Goal: Information Seeking & Learning: Understand process/instructions

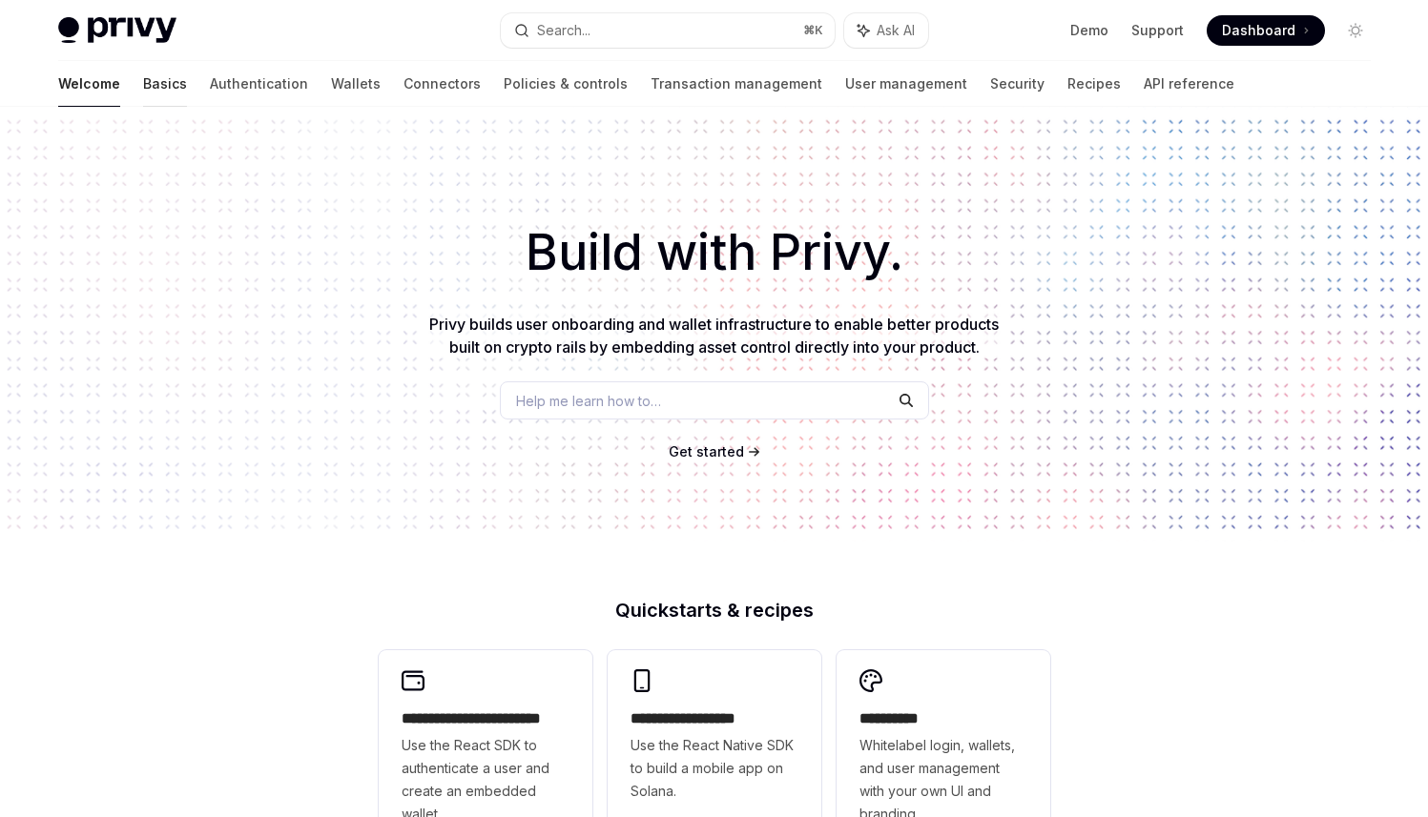
click at [143, 86] on link "Basics" at bounding box center [165, 84] width 44 height 46
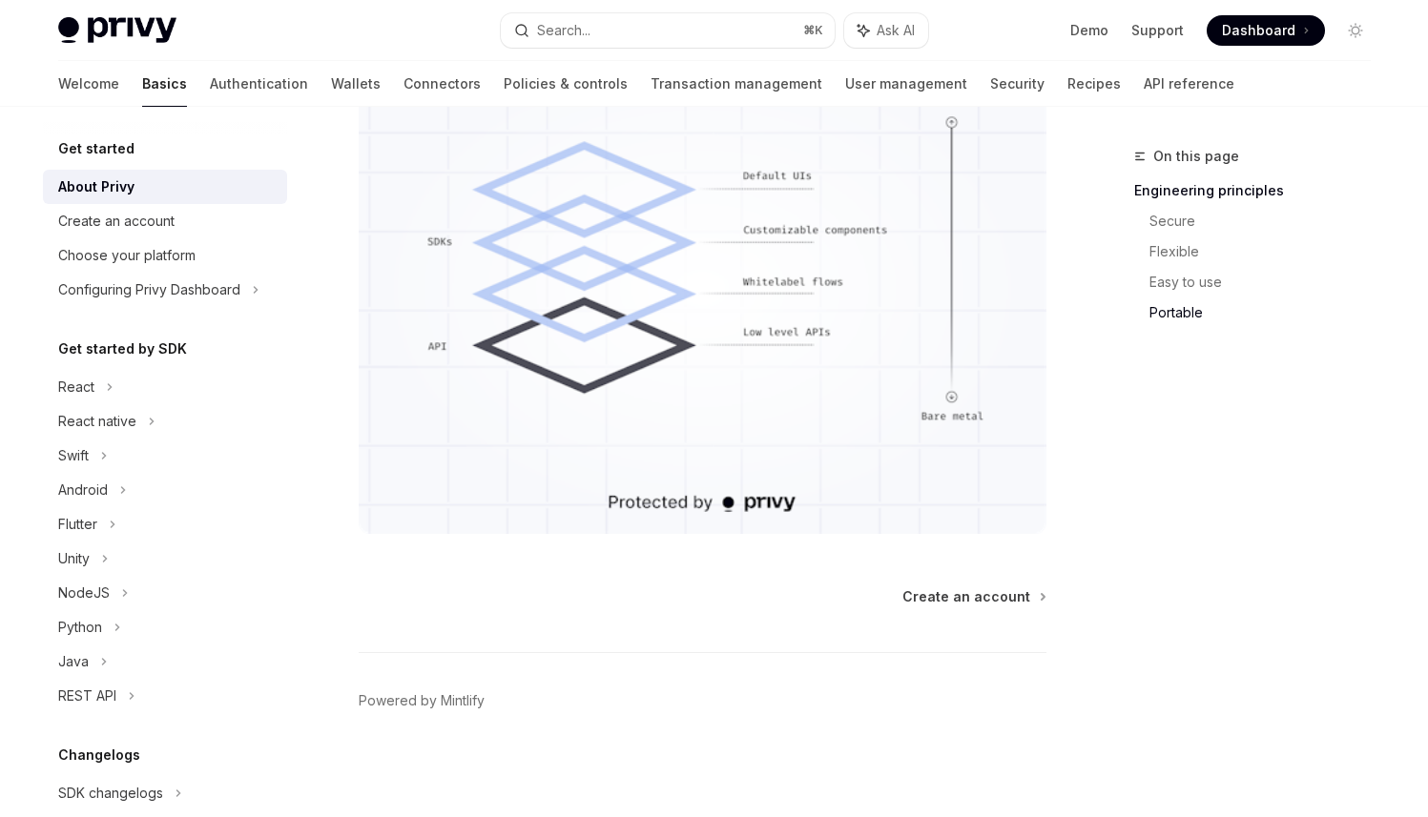
scroll to position [748, 0]
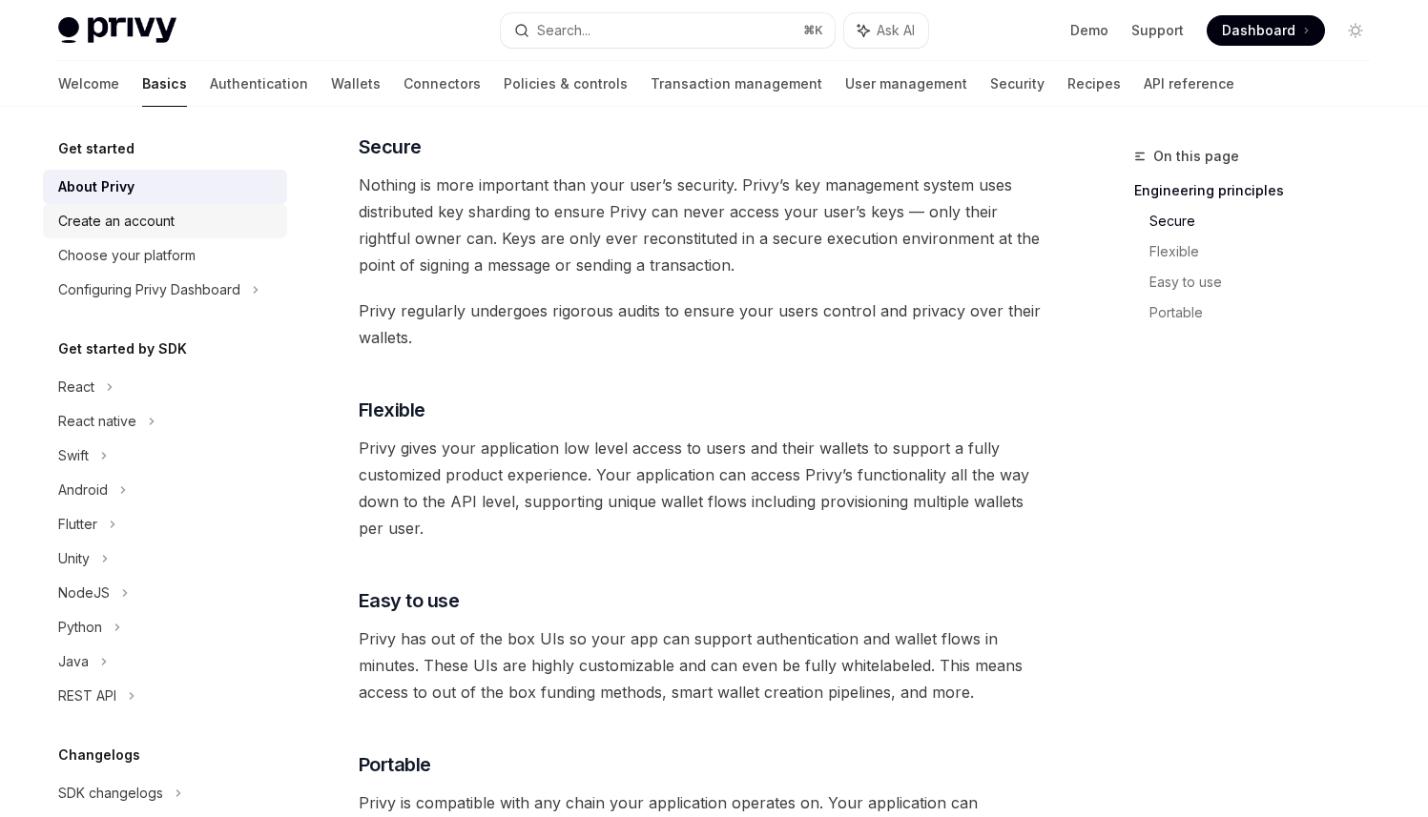
click at [185, 229] on div "Create an account" at bounding box center [166, 221] width 217 height 23
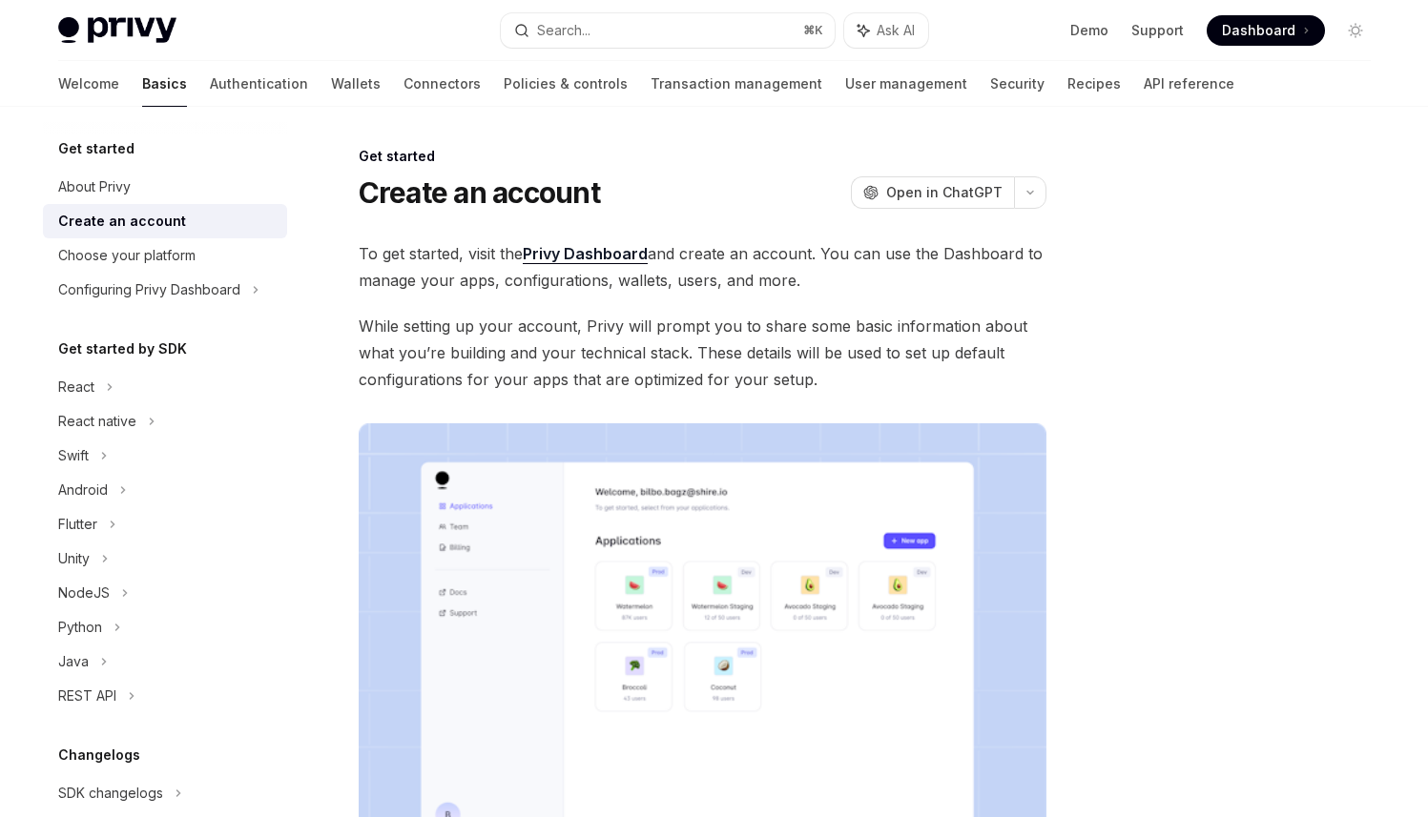
scroll to position [381, 0]
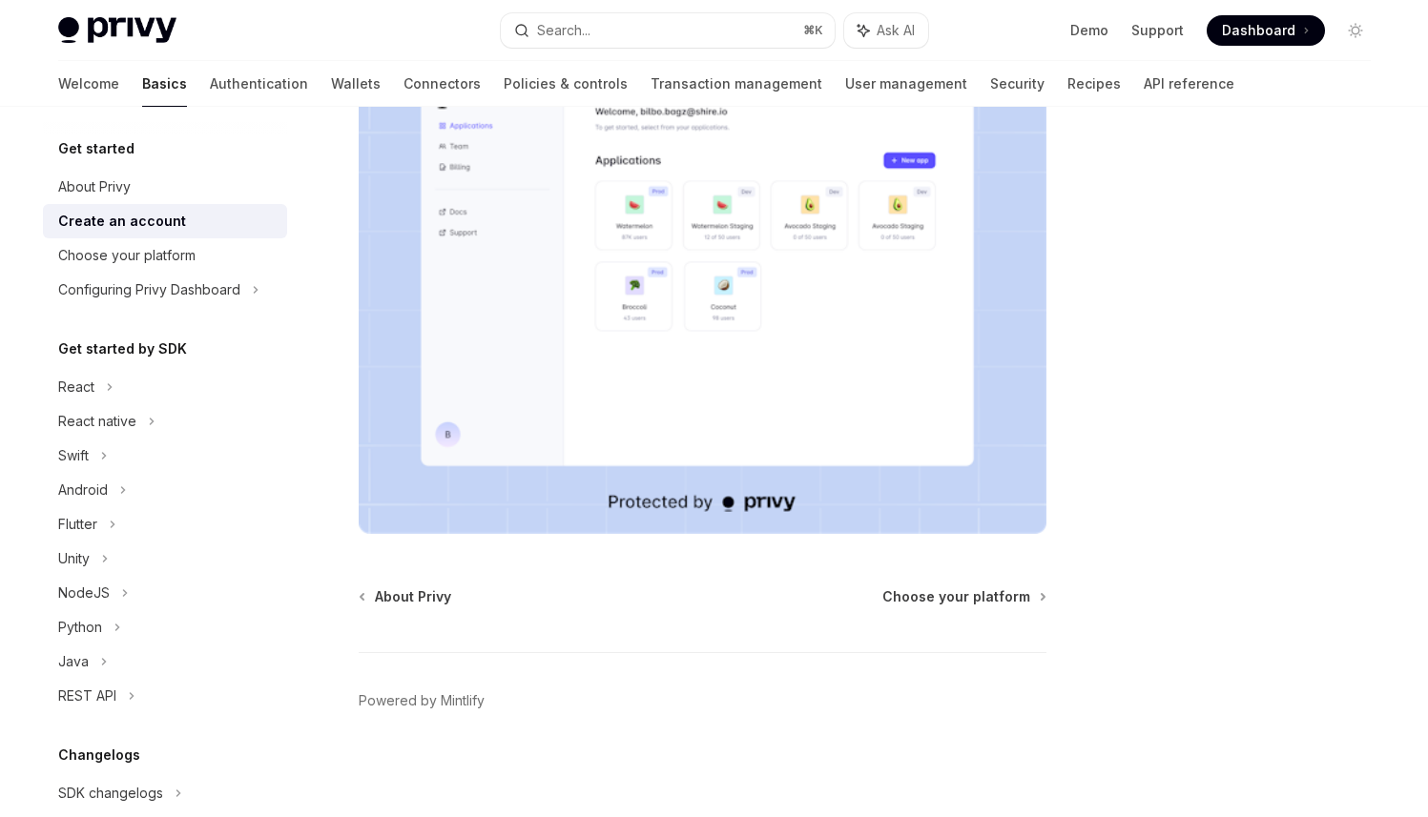
click at [131, 232] on div "Create an account" at bounding box center [122, 221] width 128 height 23
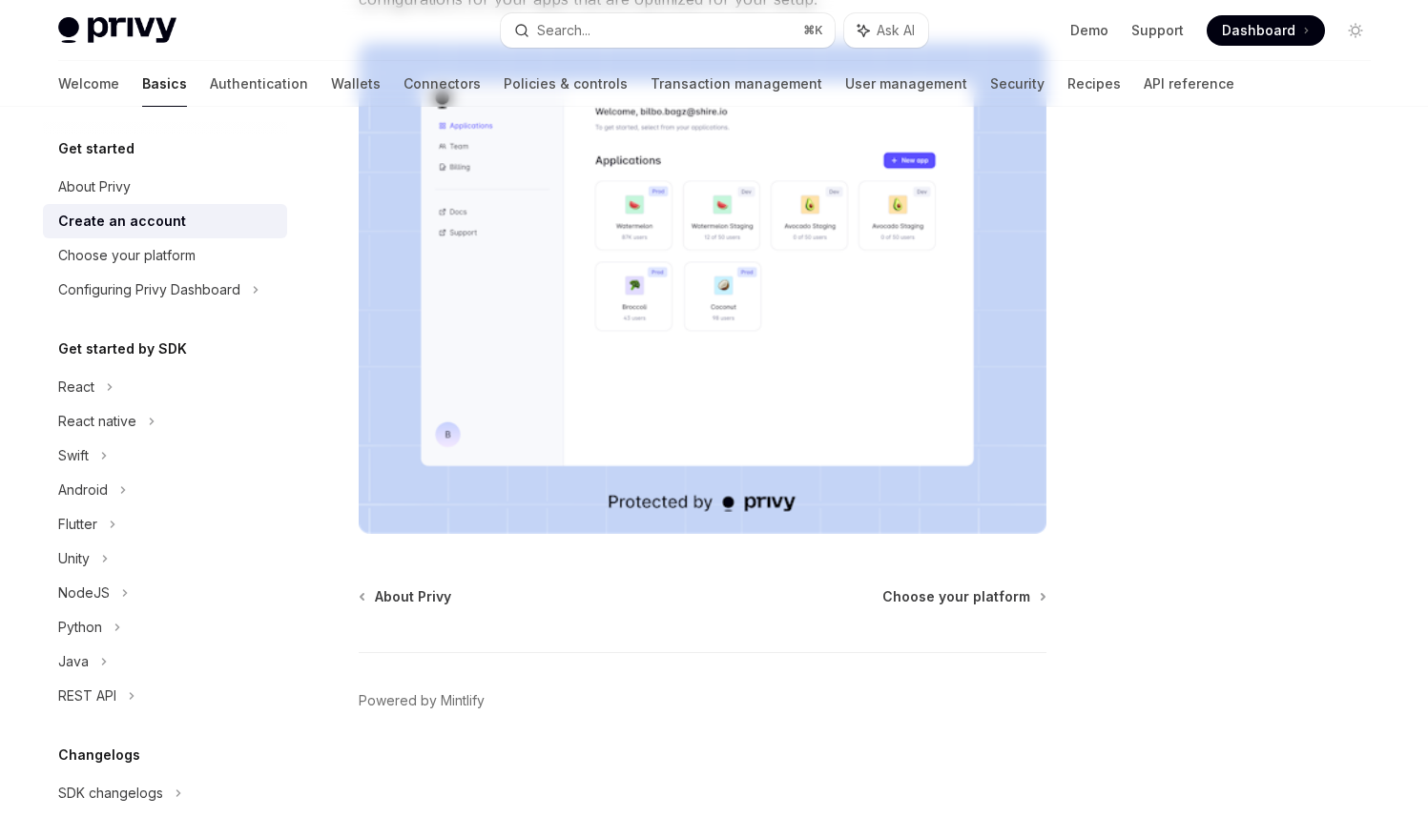
scroll to position [0, 0]
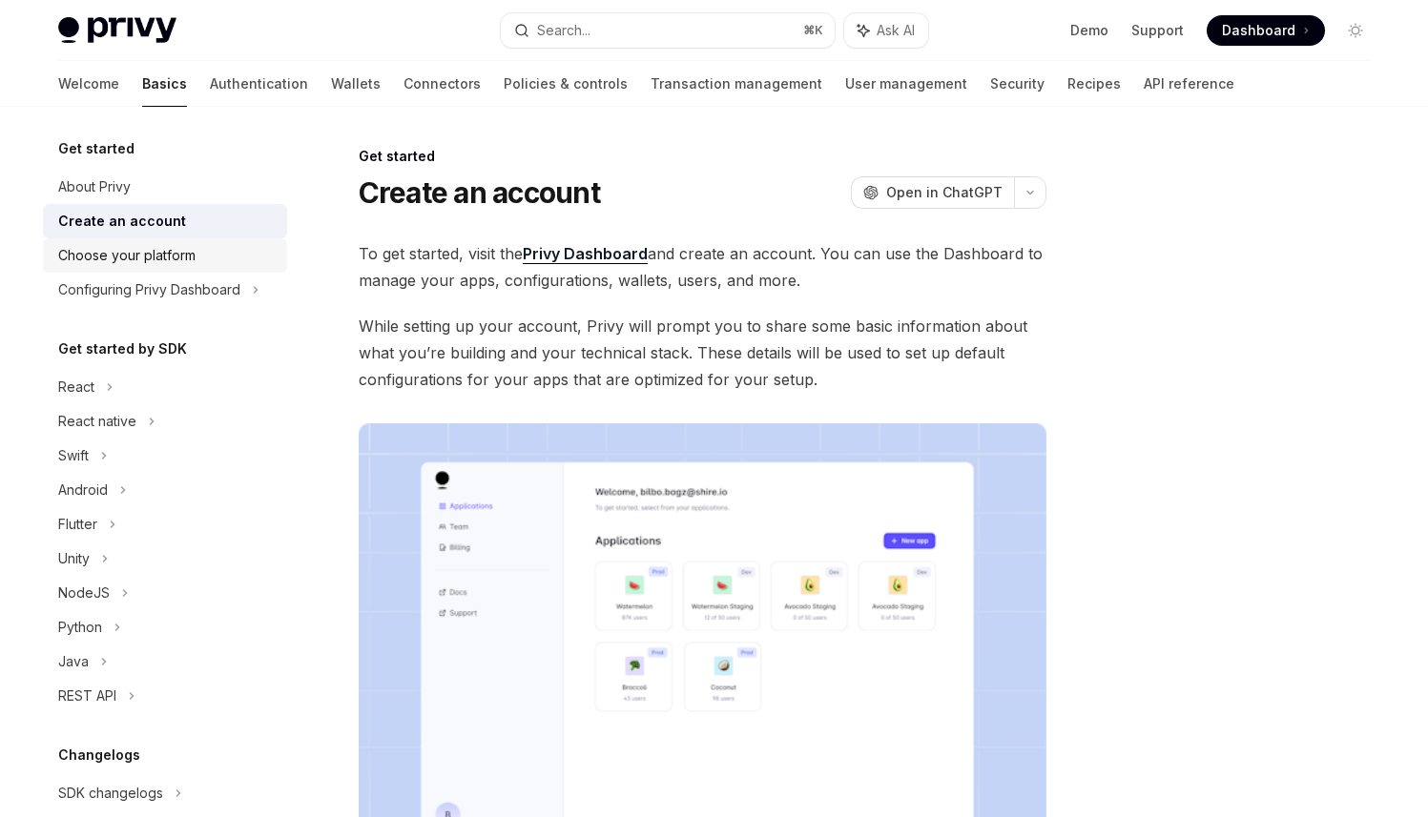
click at [135, 251] on div "Choose your platform" at bounding box center [126, 255] width 137 height 23
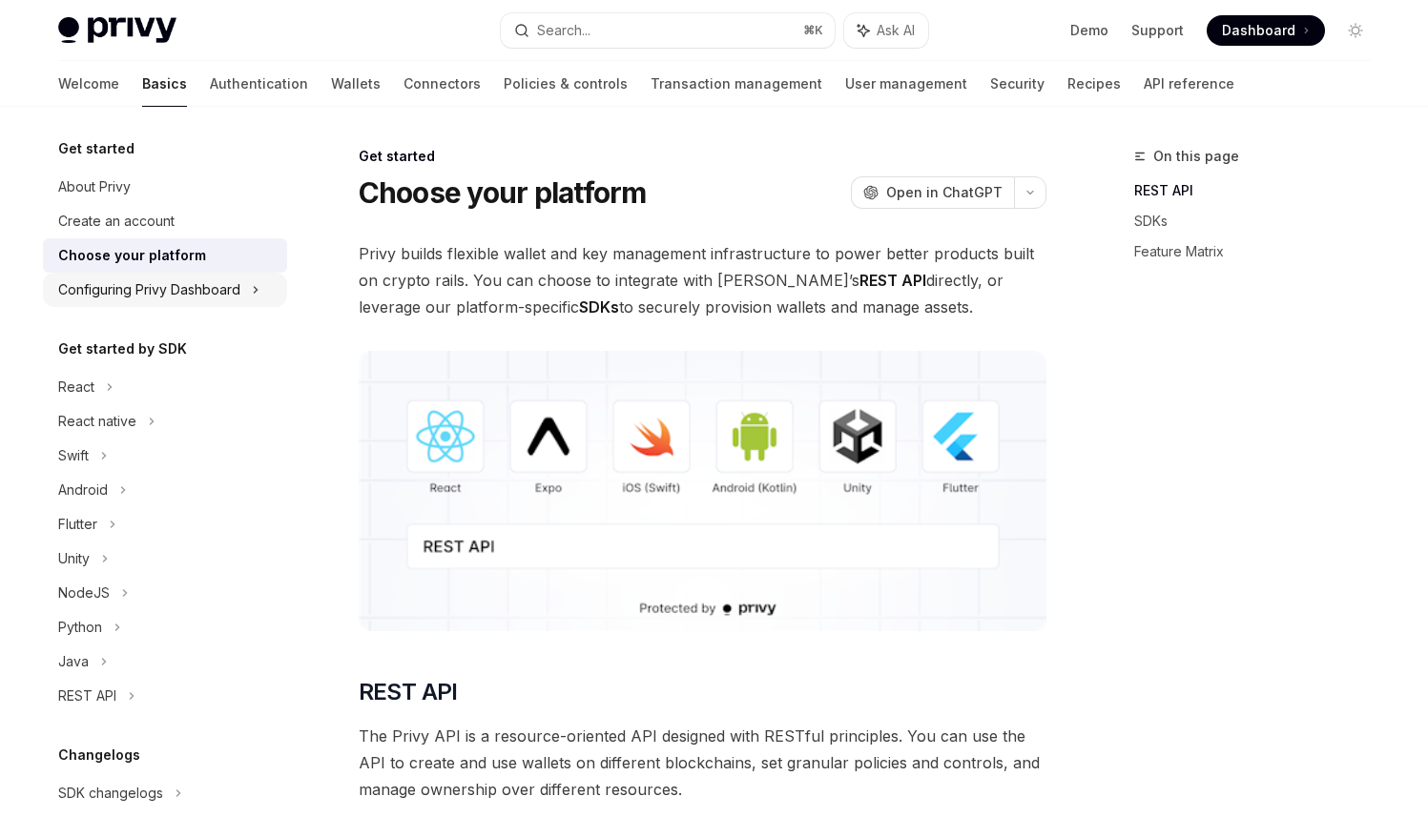
click at [200, 291] on div "Configuring Privy Dashboard" at bounding box center [149, 289] width 182 height 23
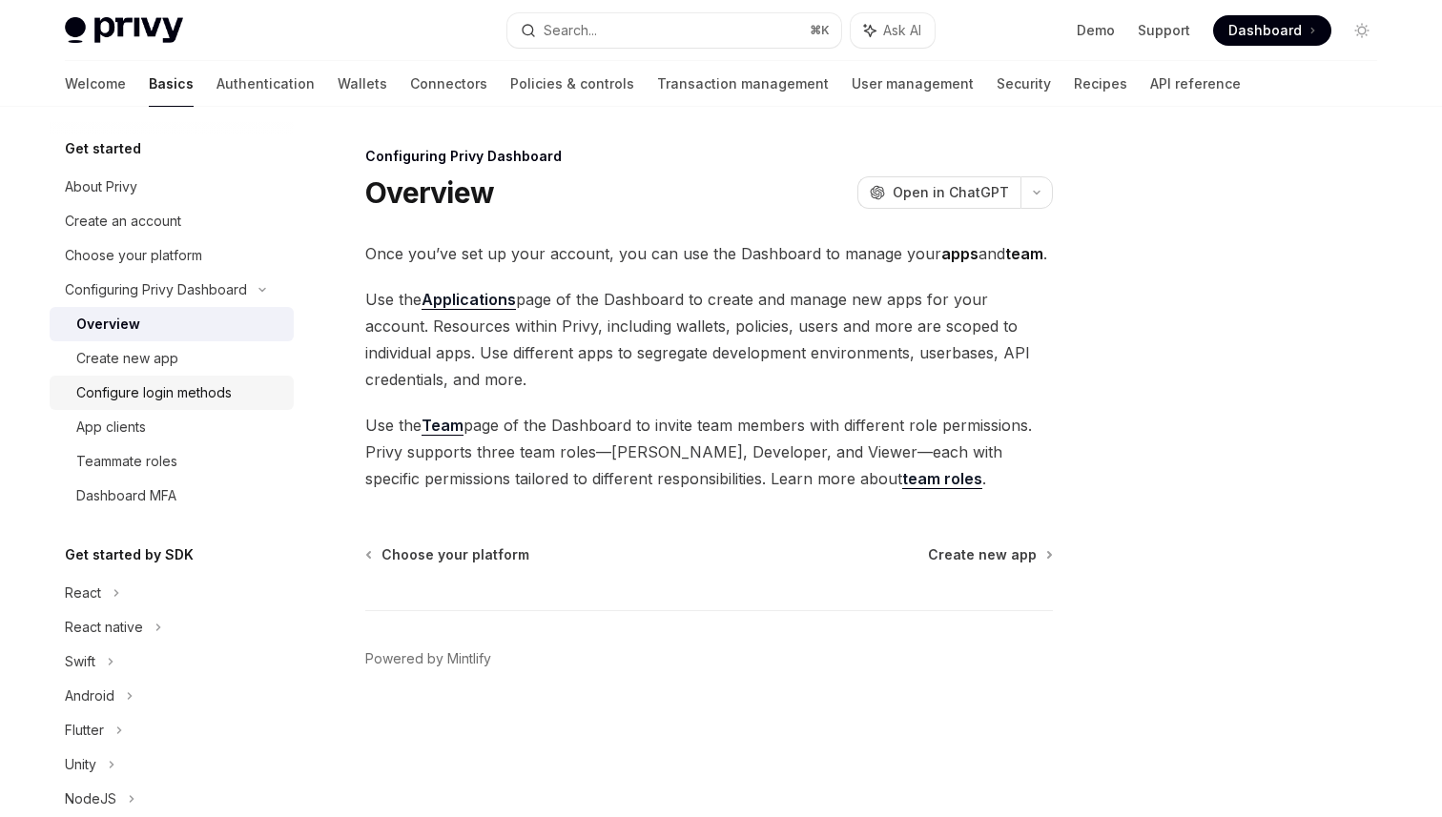
click at [189, 400] on div "Configure login methods" at bounding box center [153, 392] width 155 height 23
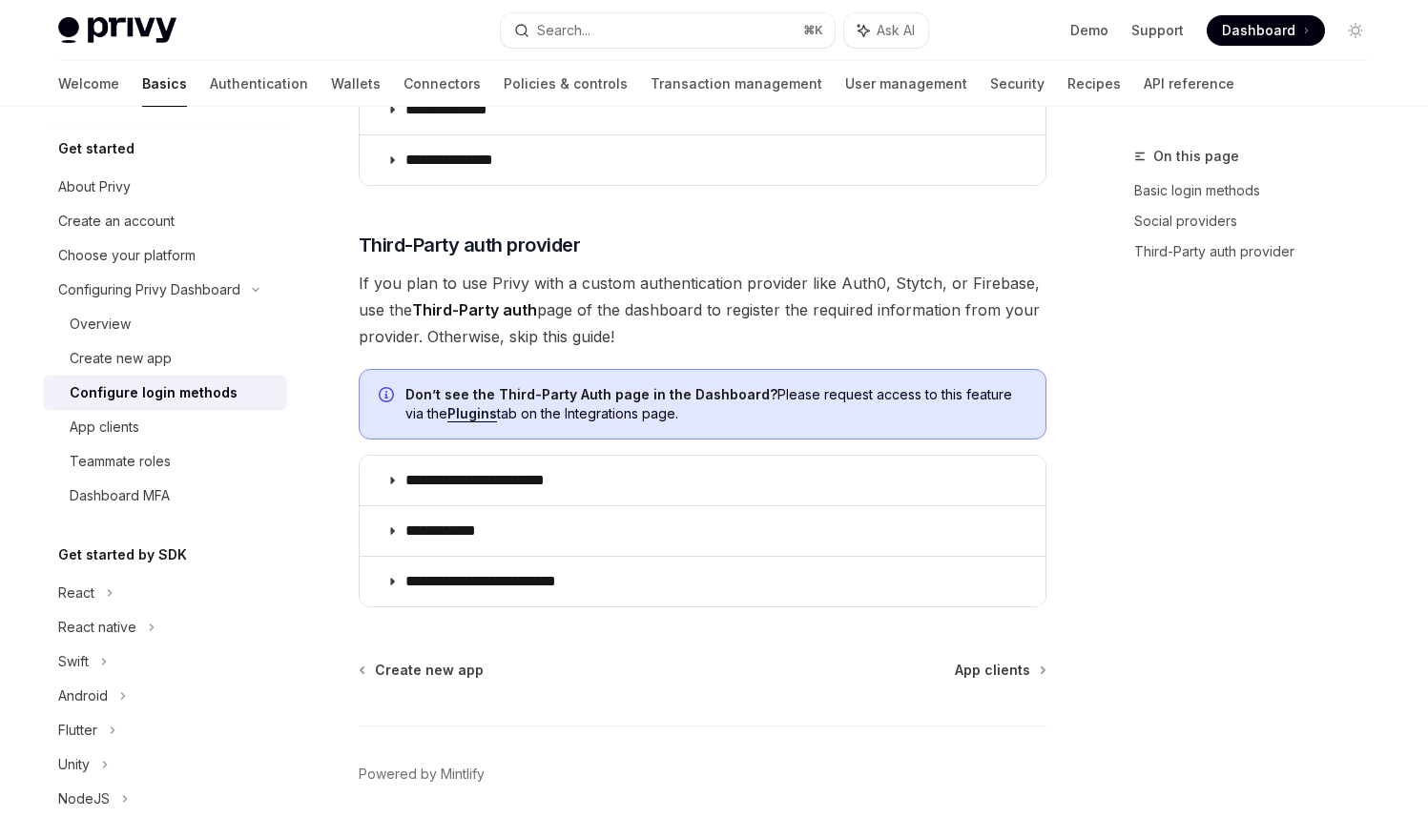
scroll to position [1011, 0]
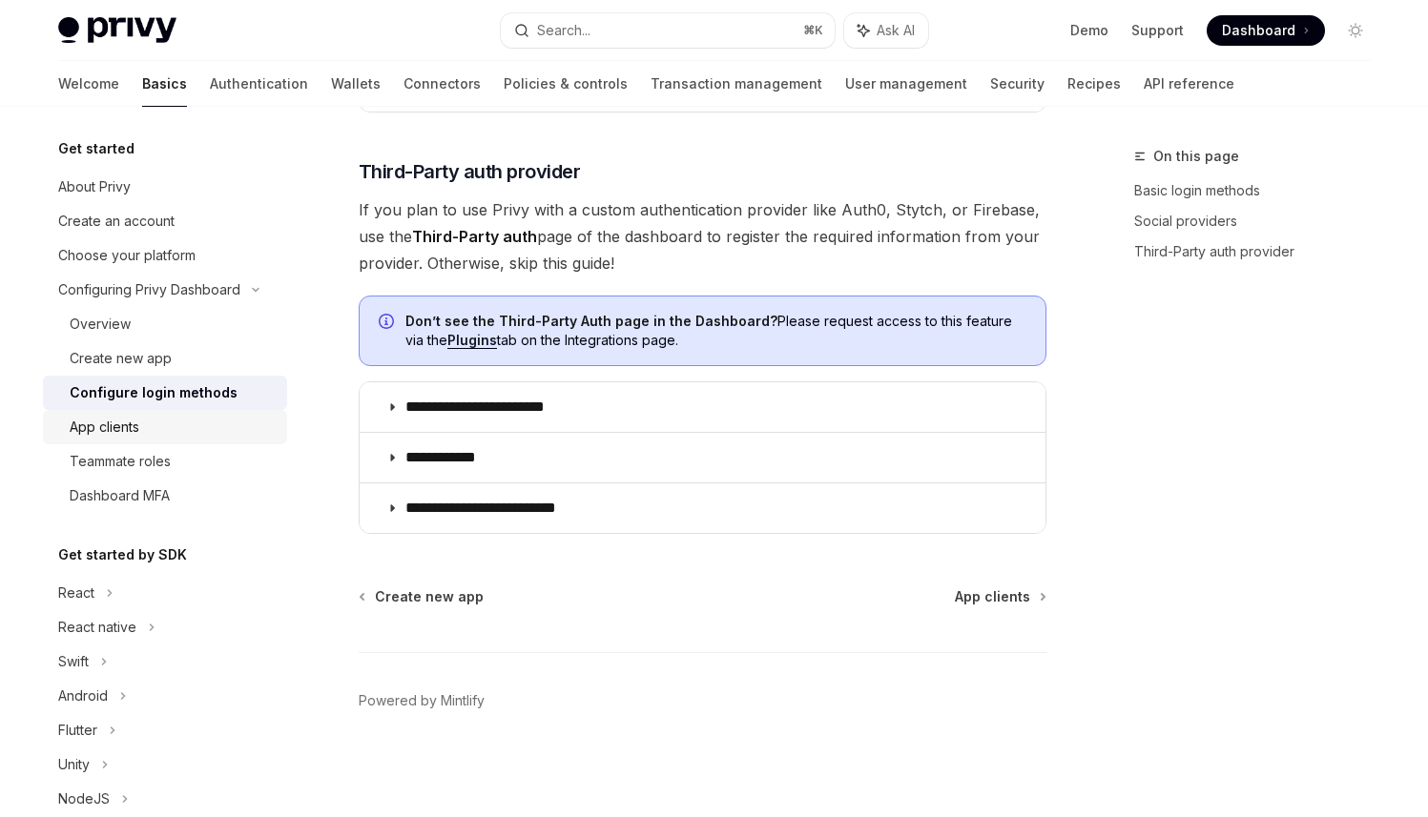
click at [124, 428] on div "App clients" at bounding box center [105, 427] width 70 height 23
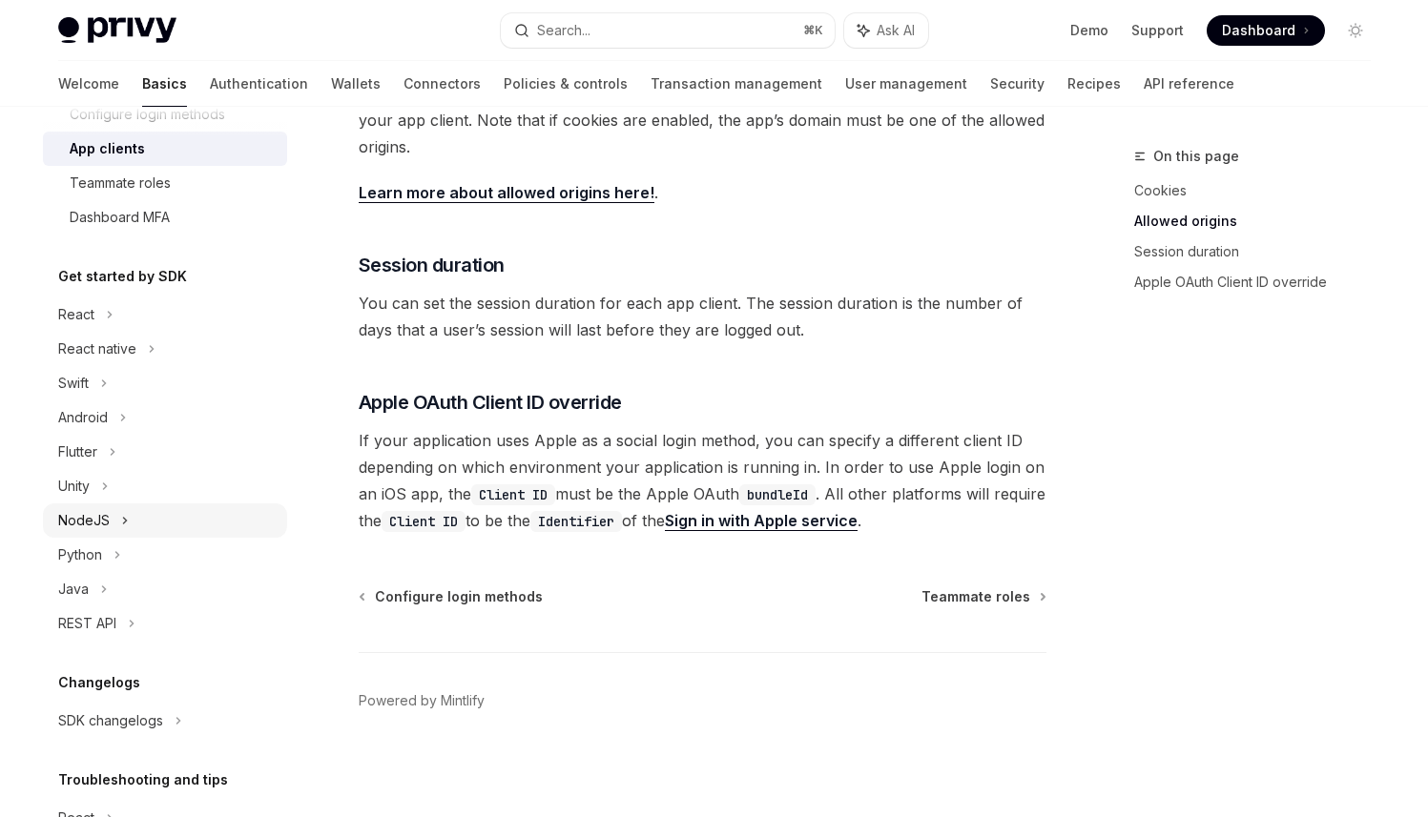
scroll to position [312, 0]
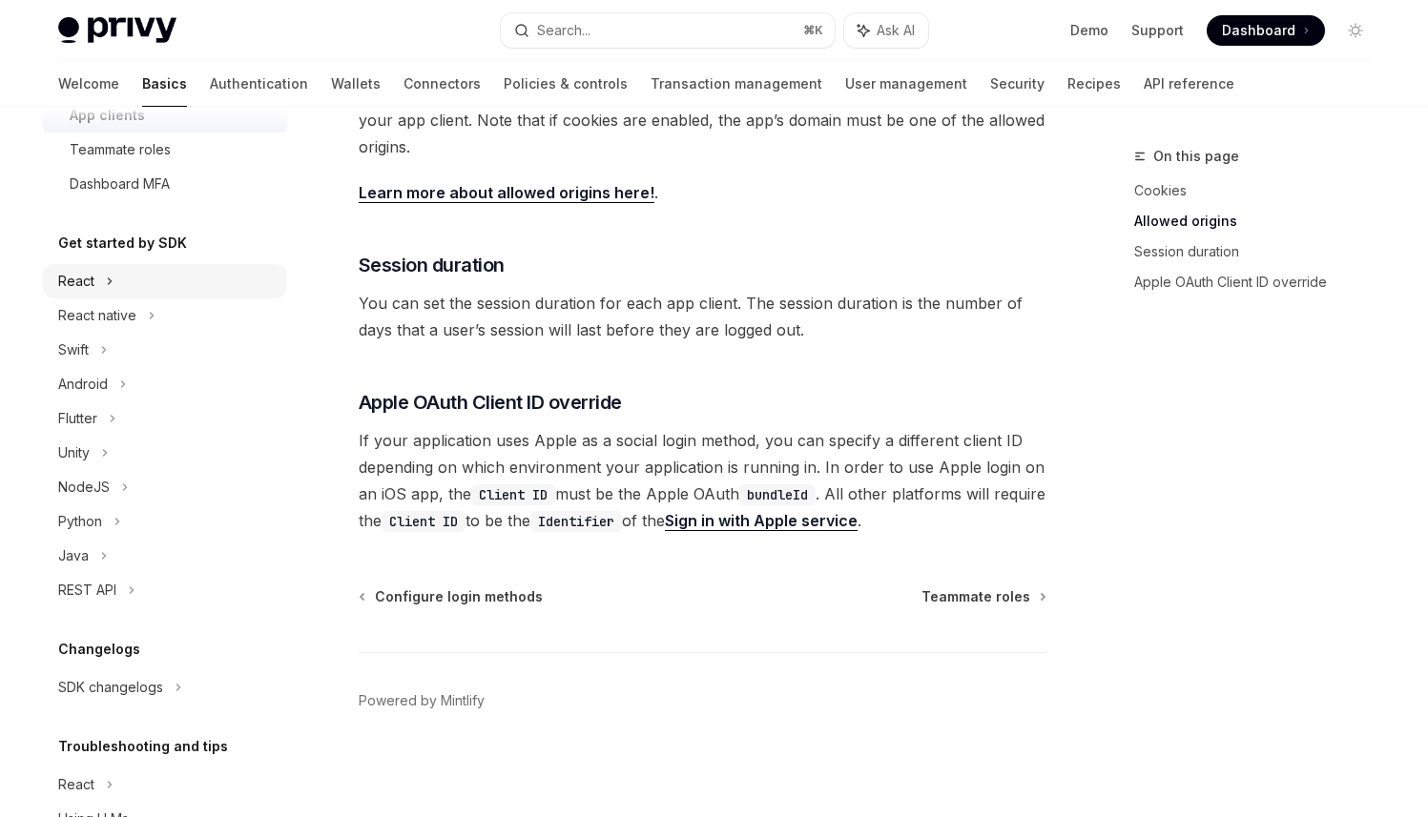
click at [103, 282] on div "React" at bounding box center [165, 281] width 244 height 34
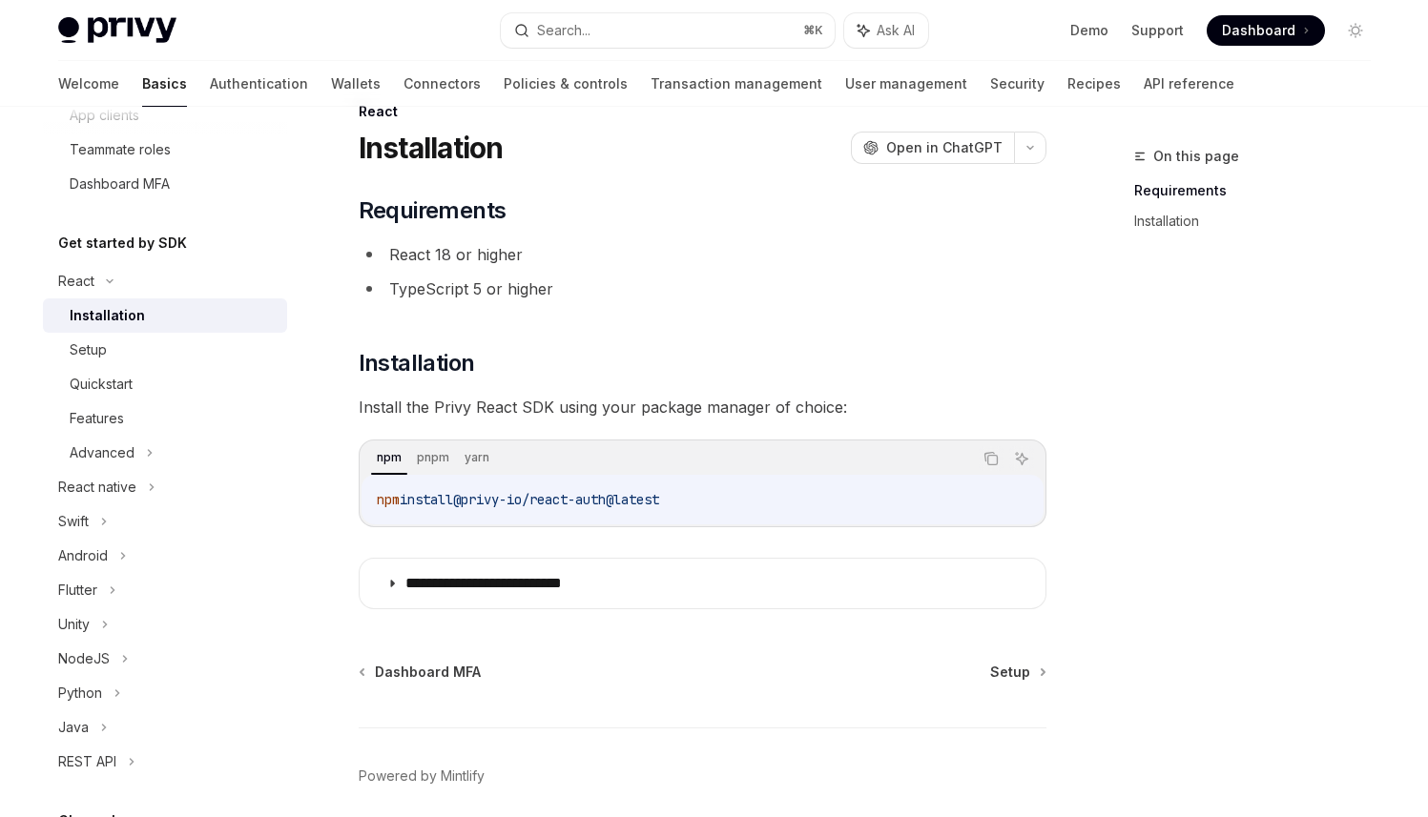
scroll to position [120, 0]
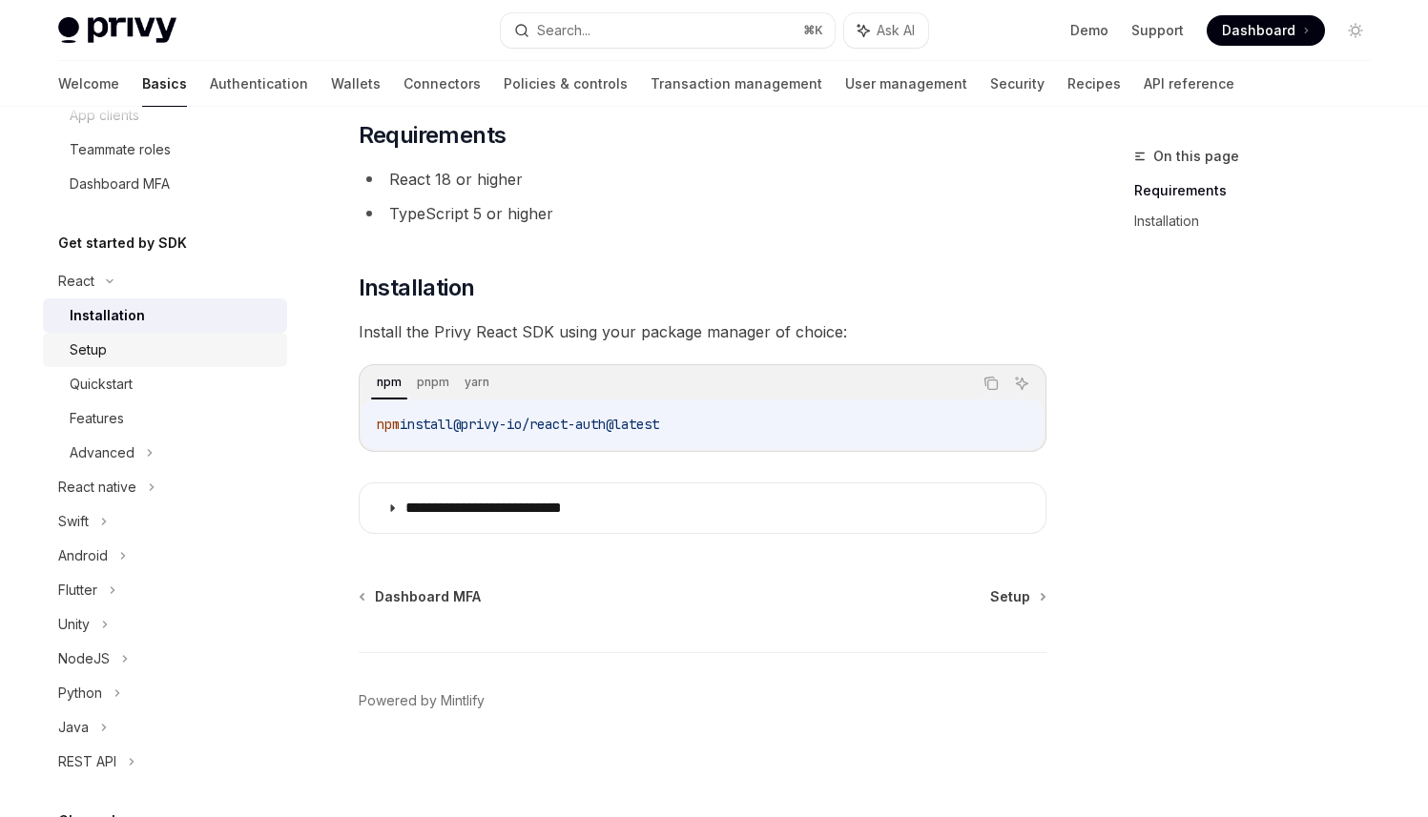
click at [130, 347] on div "Setup" at bounding box center [173, 350] width 206 height 23
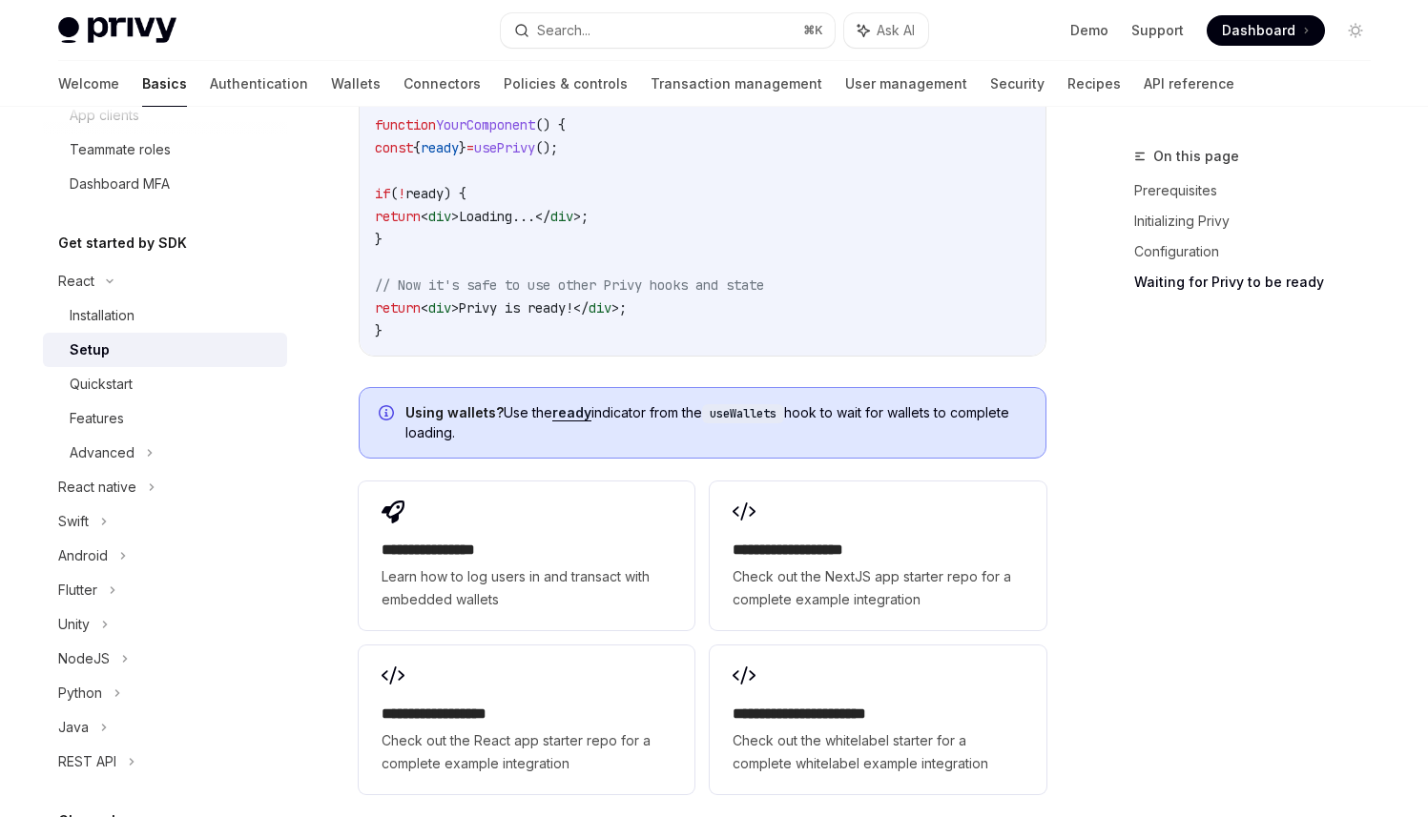
scroll to position [2230, 0]
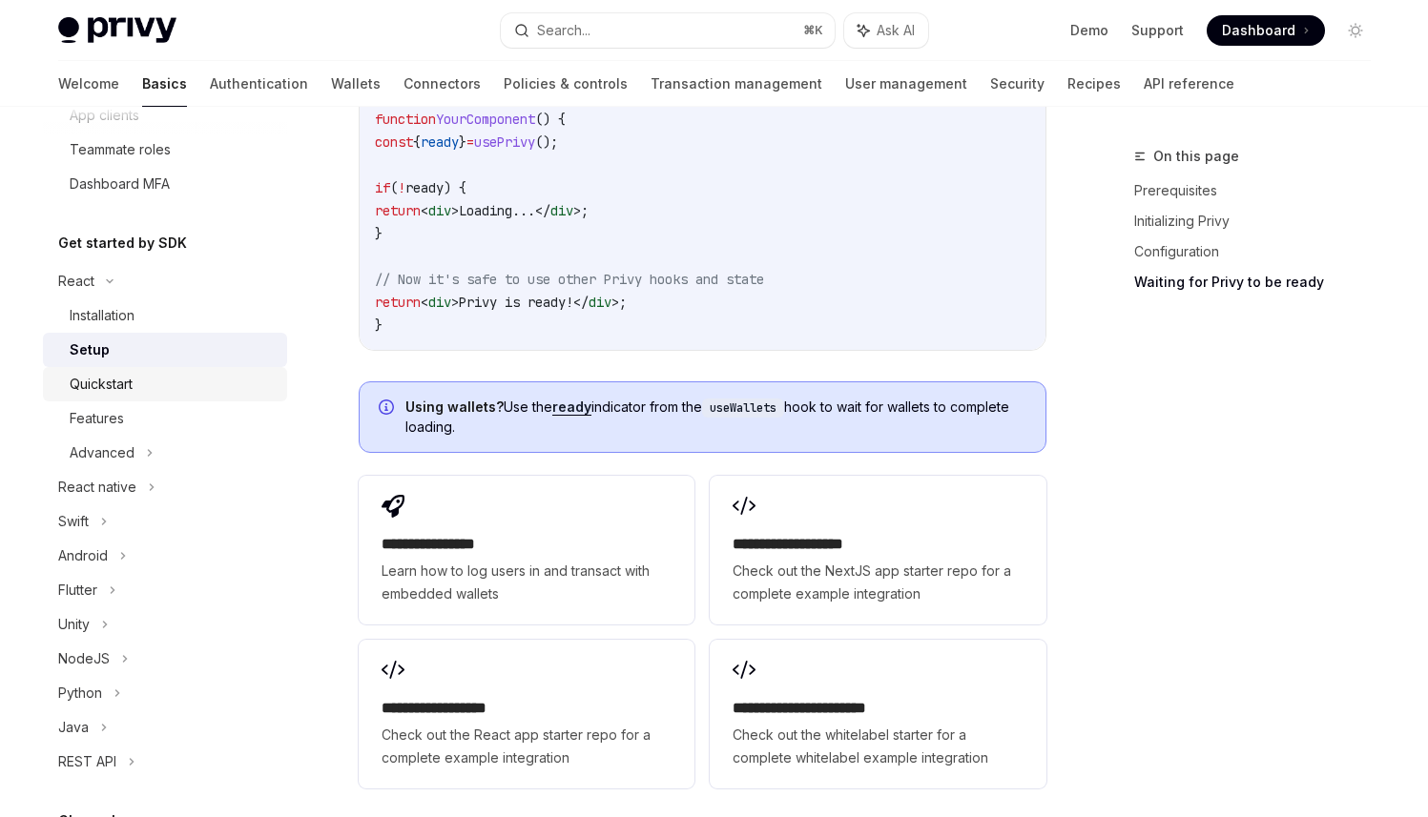
click at [204, 387] on div "Quickstart" at bounding box center [173, 384] width 206 height 23
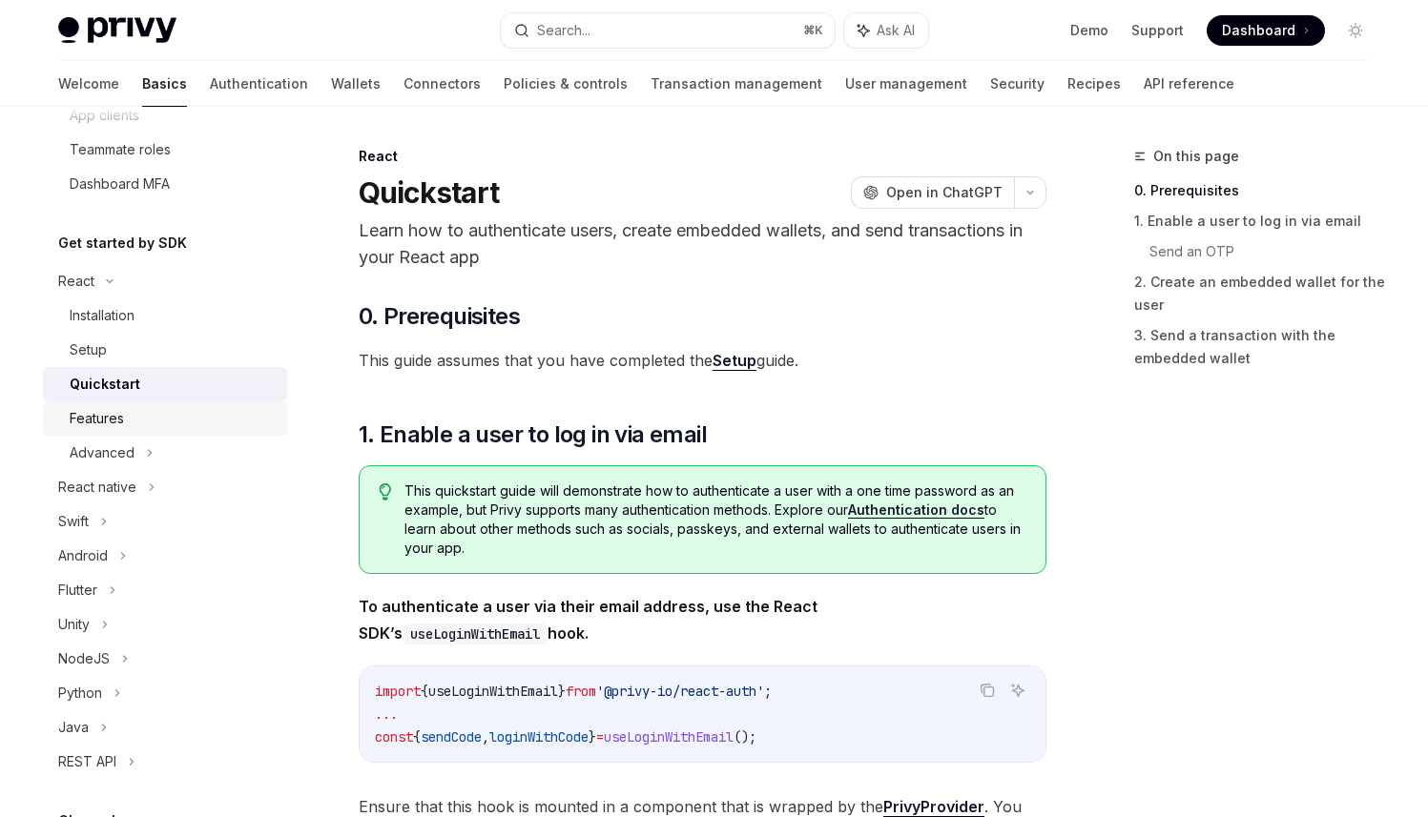
click at [166, 417] on div "Features" at bounding box center [173, 418] width 206 height 23
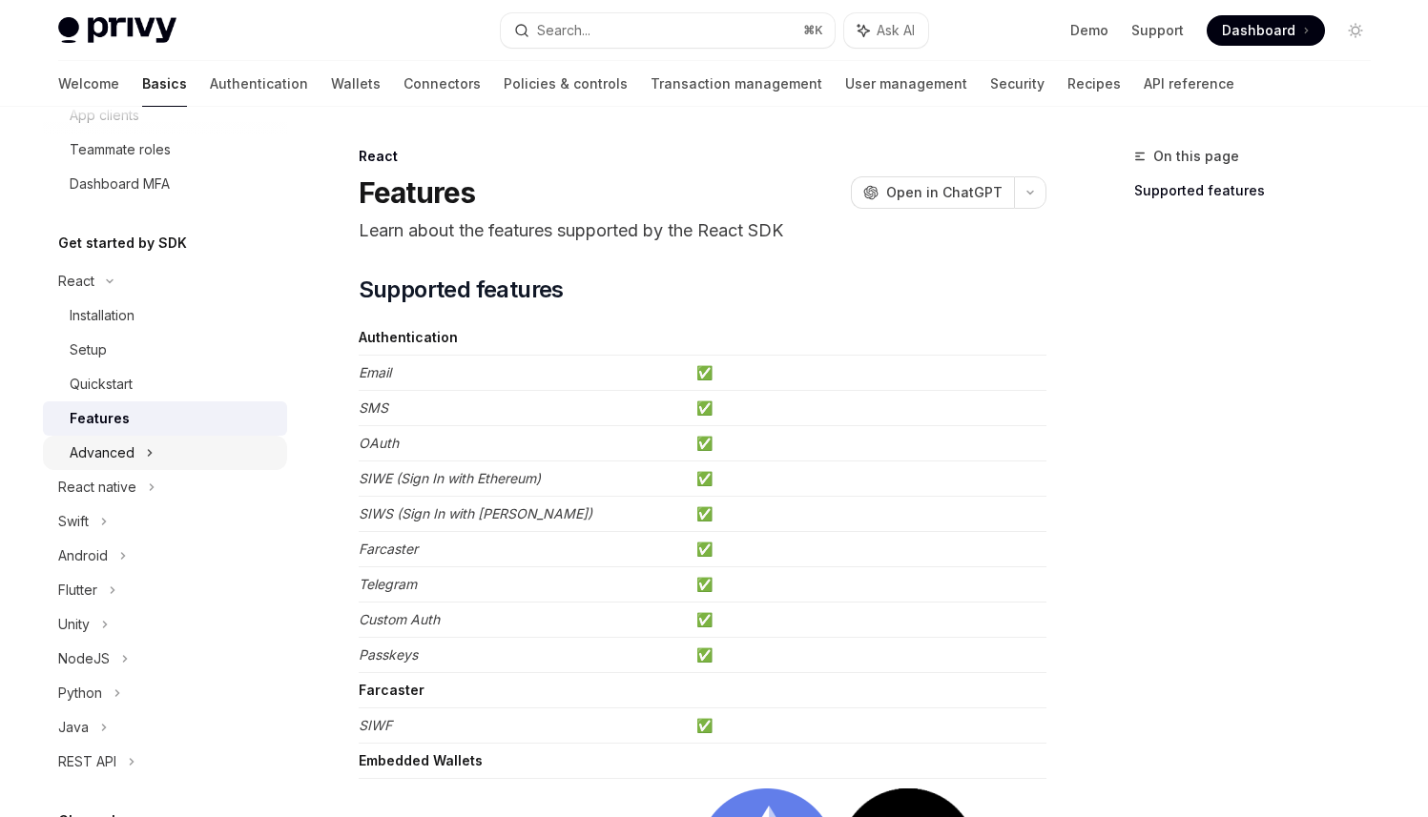
click at [155, 449] on div "Advanced" at bounding box center [165, 453] width 244 height 34
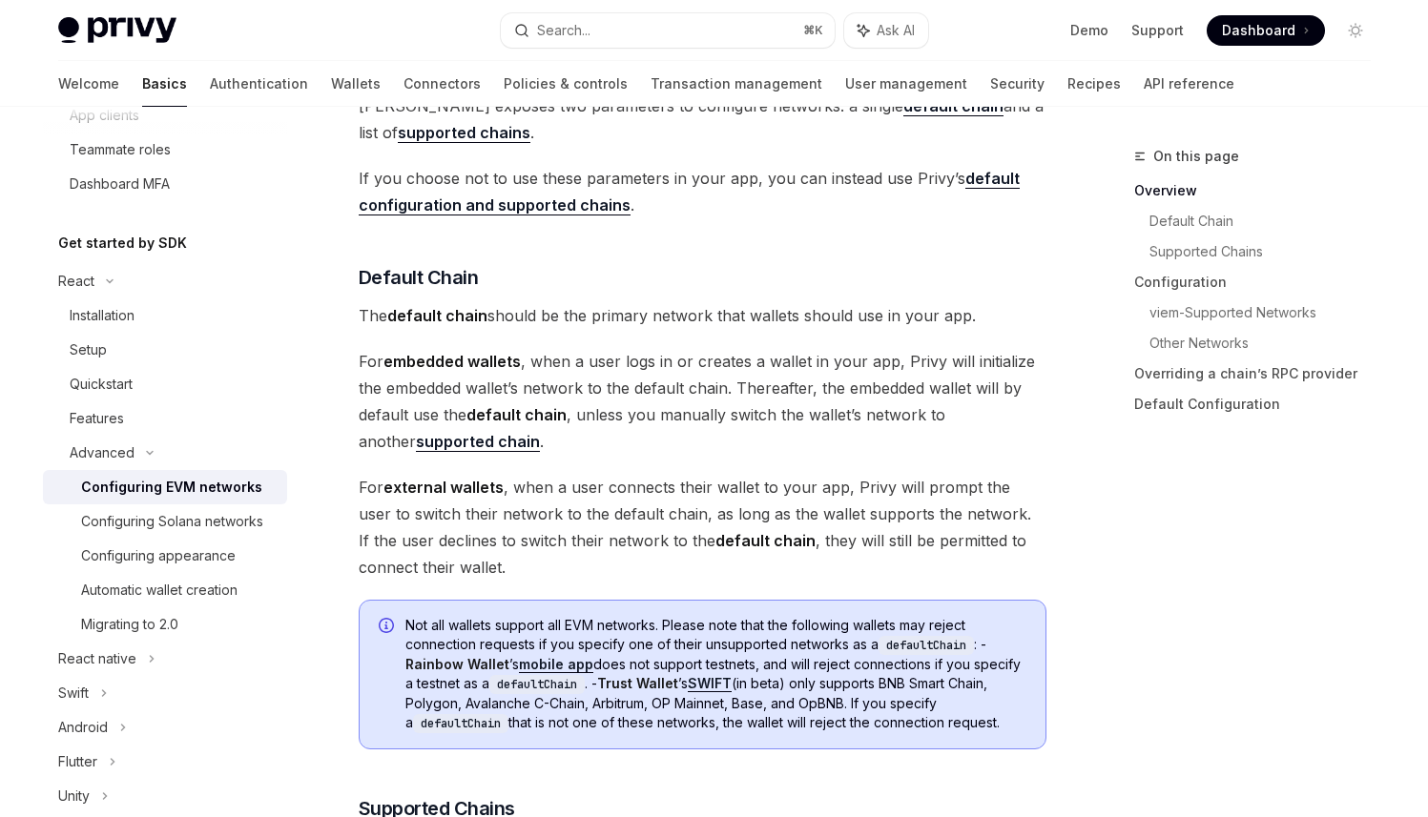
scroll to position [799, 0]
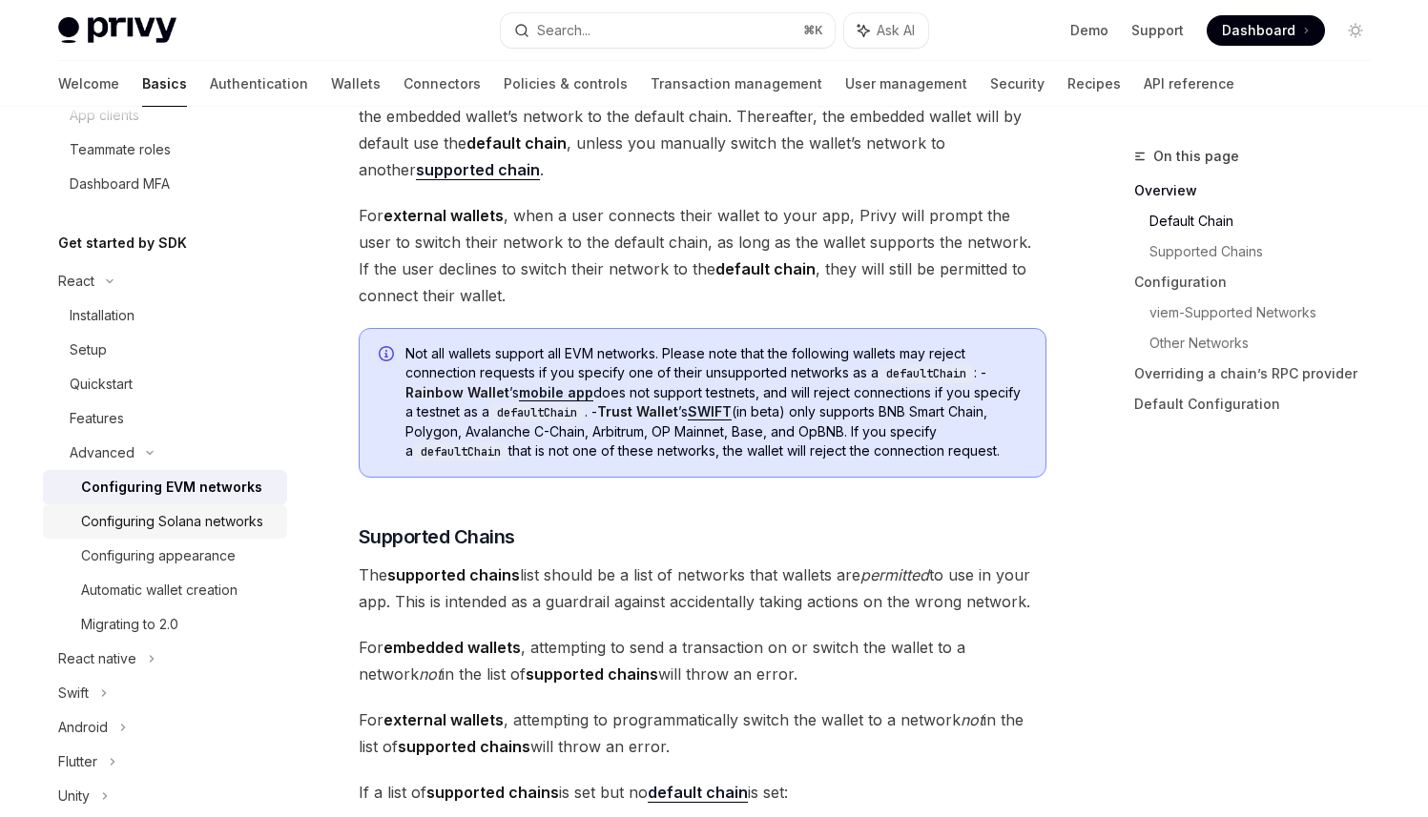
click at [148, 526] on div "Configuring Solana networks" at bounding box center [172, 521] width 182 height 23
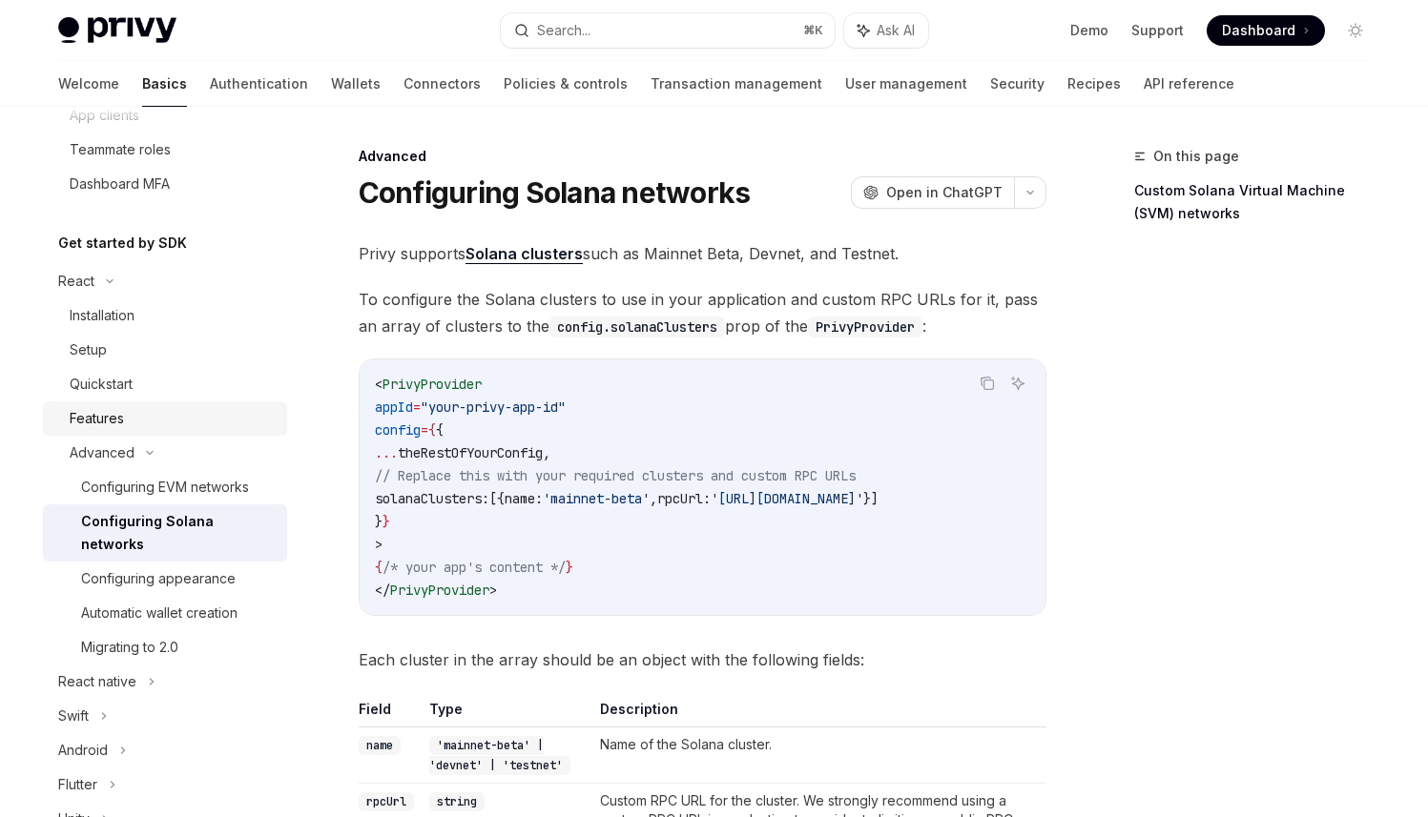
click at [127, 416] on div "Features" at bounding box center [173, 418] width 206 height 23
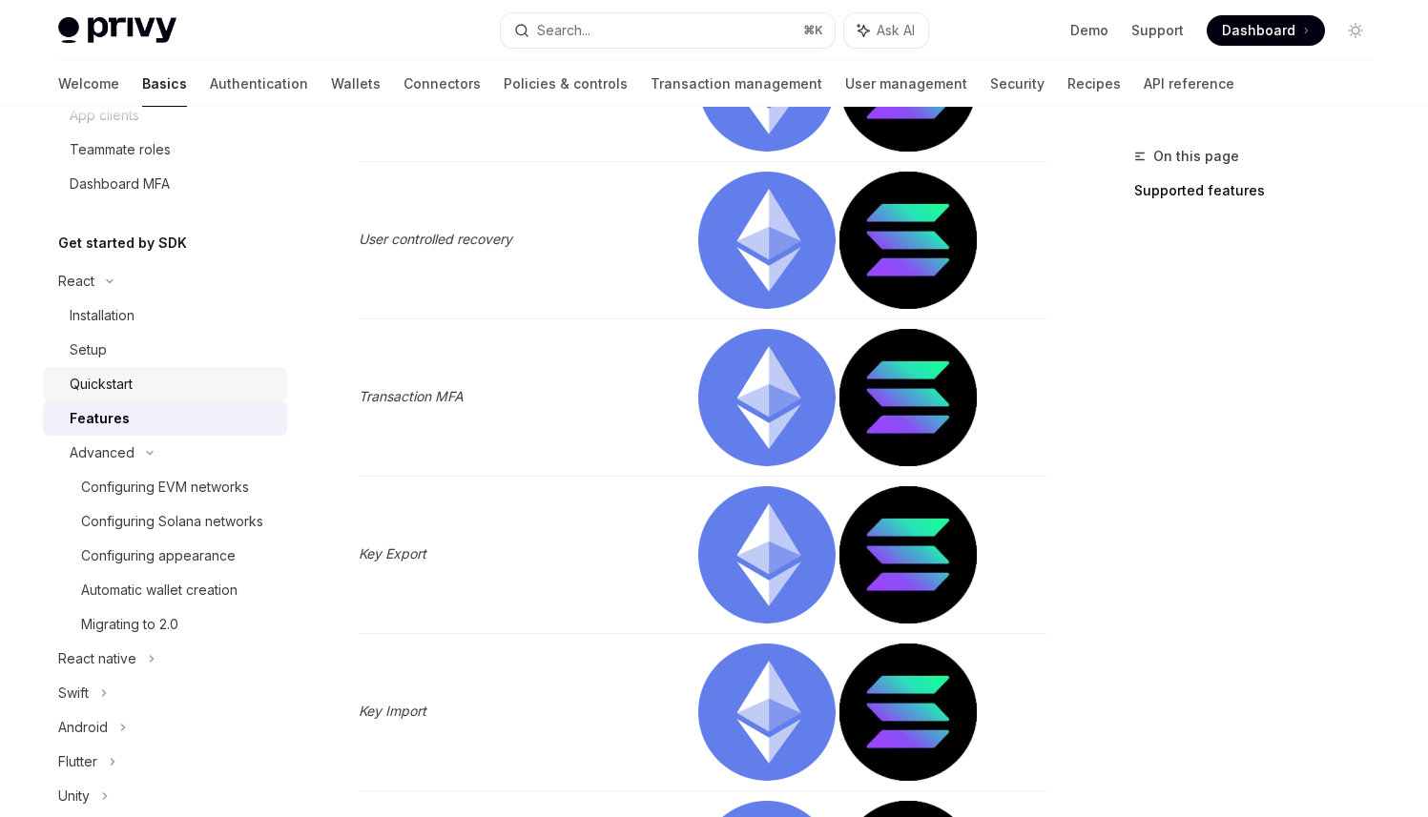
scroll to position [1725, 0]
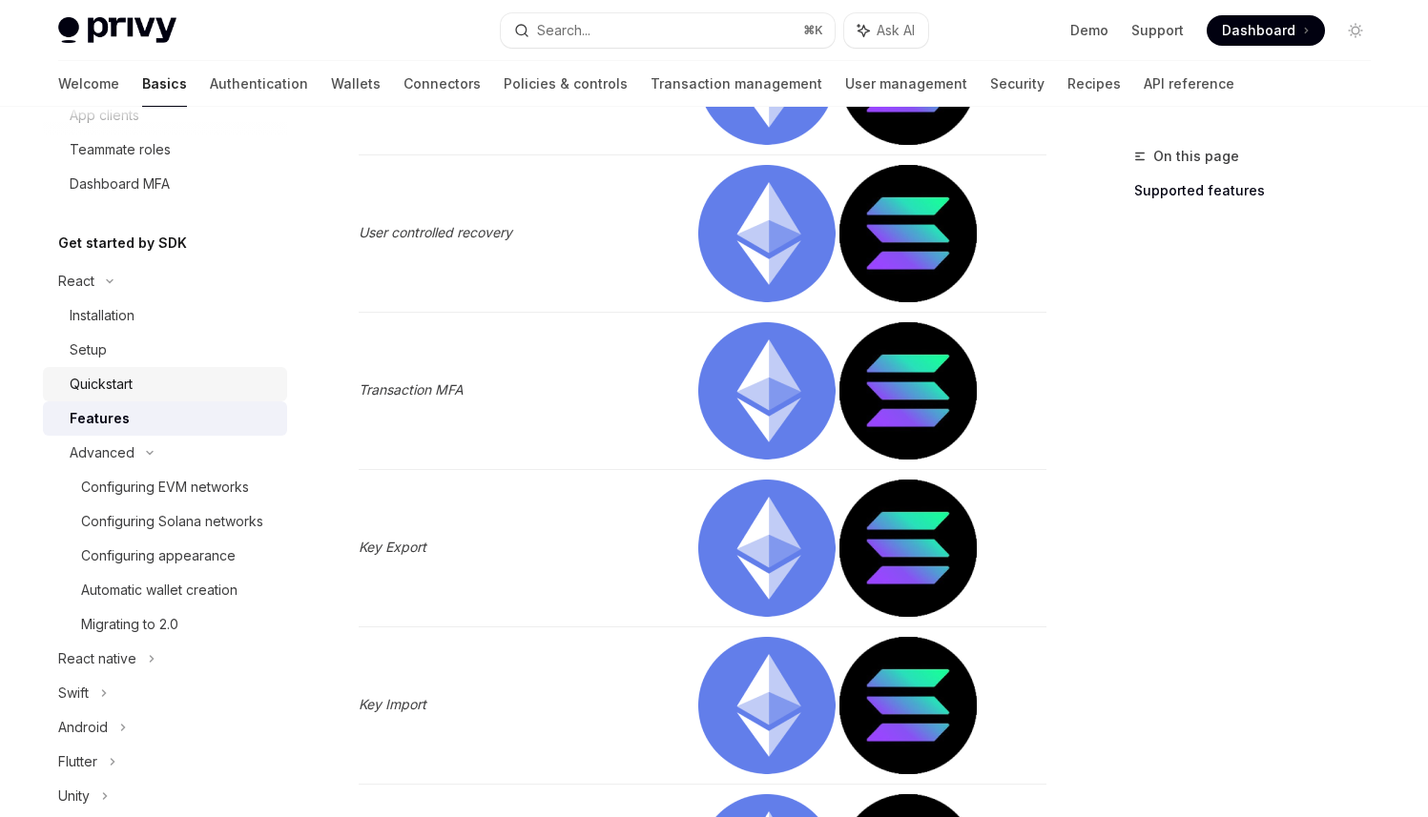
click at [133, 370] on link "Quickstart" at bounding box center [165, 384] width 244 height 34
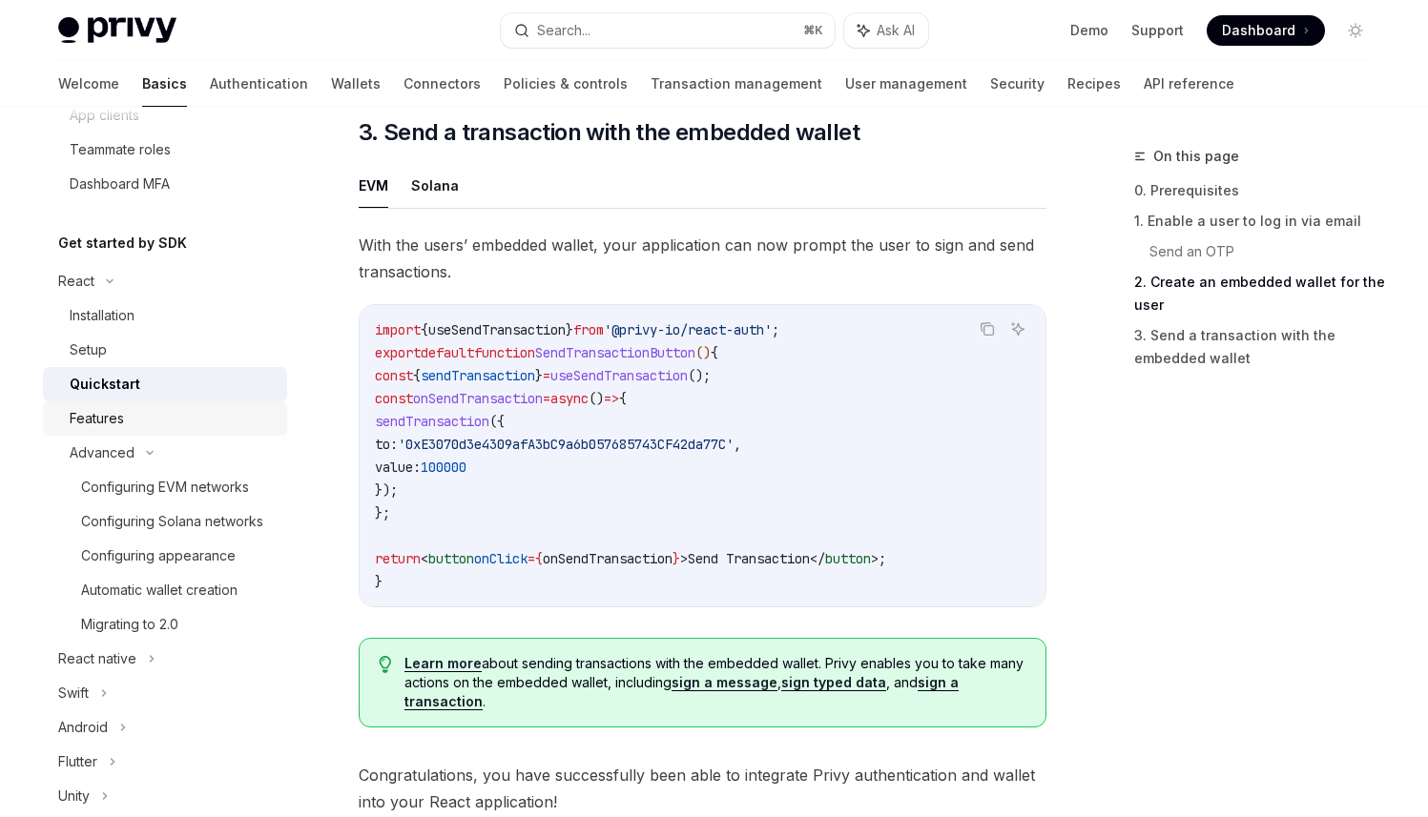
scroll to position [1305, 0]
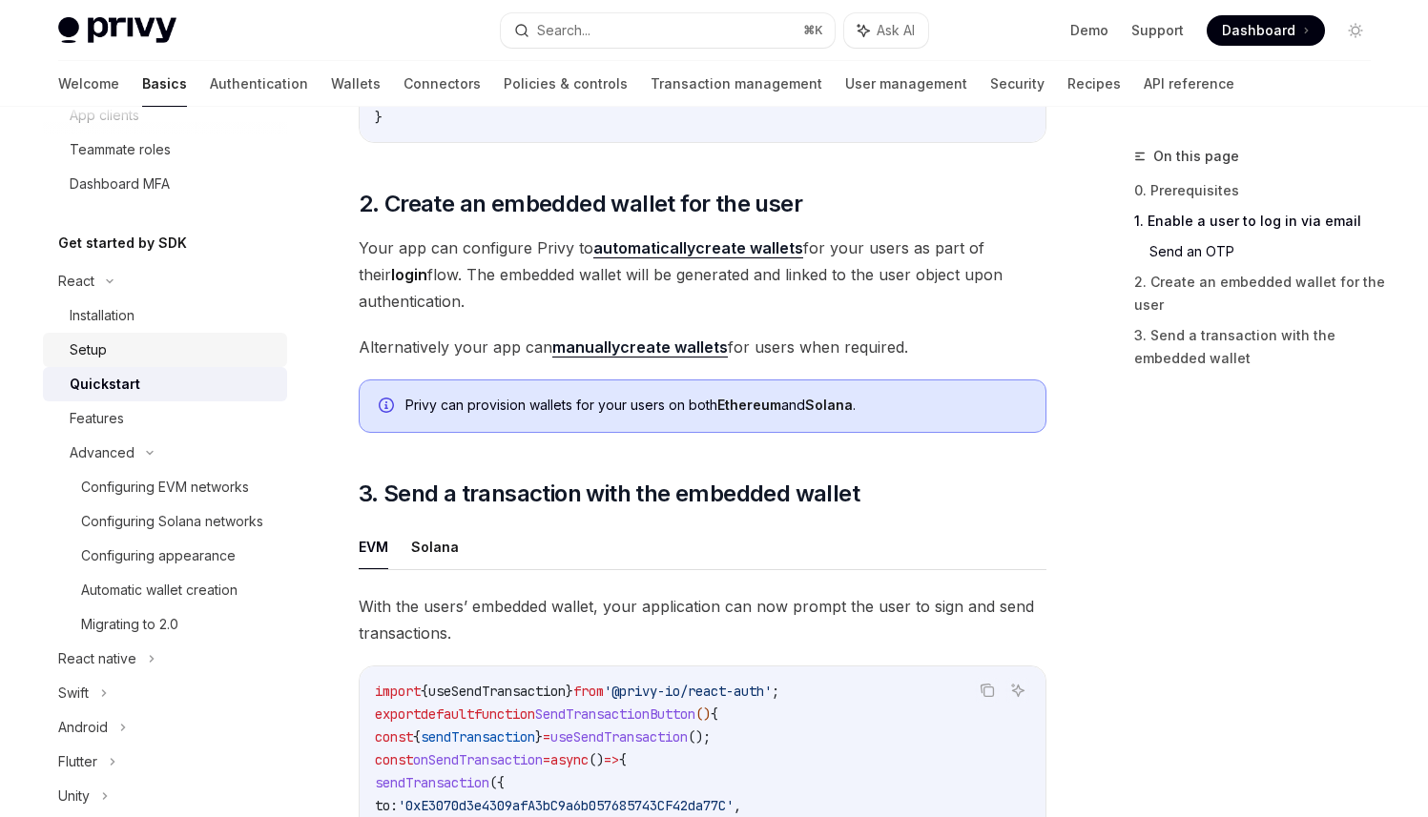
click at [146, 353] on div "Setup" at bounding box center [173, 350] width 206 height 23
type textarea "*"
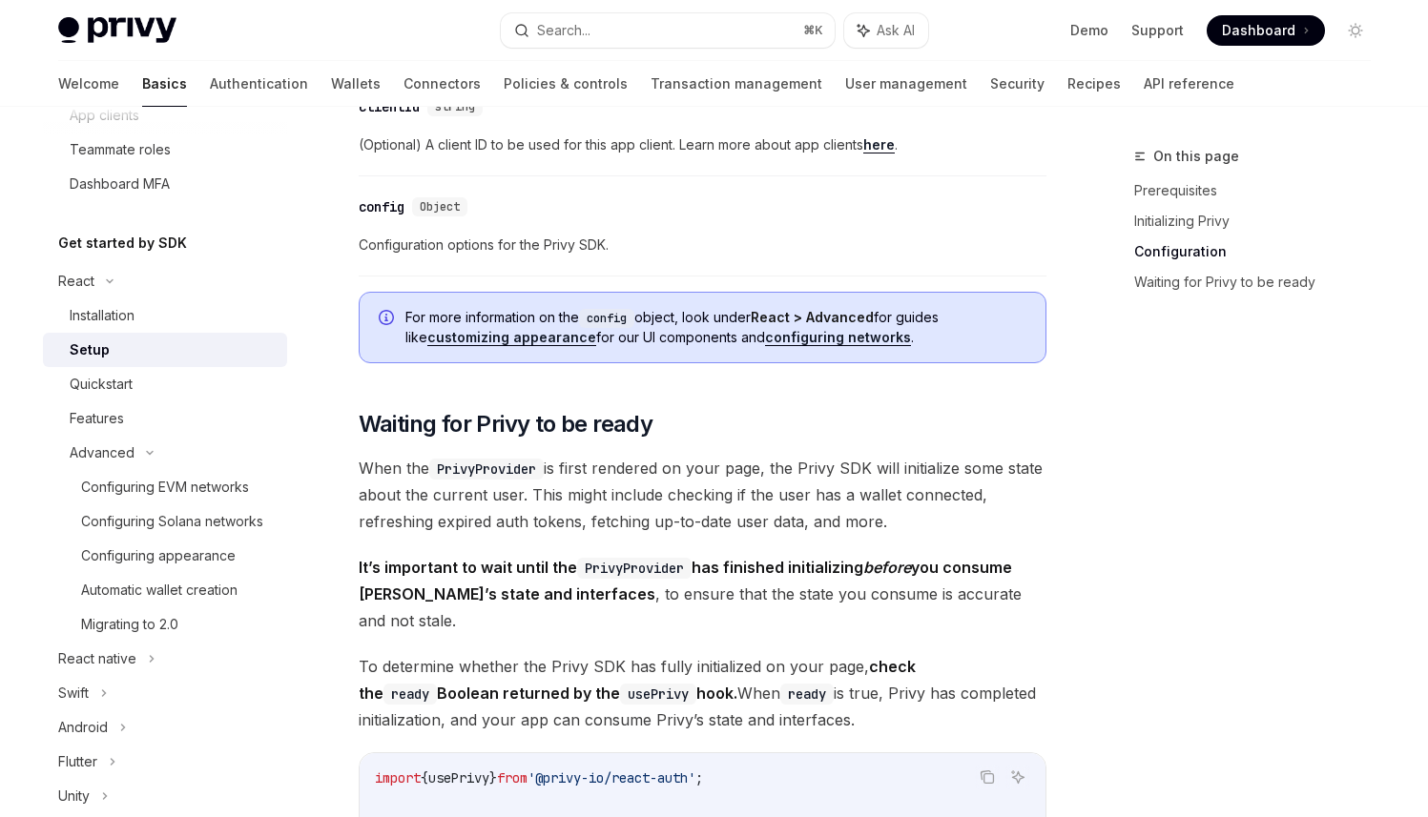
scroll to position [572, 0]
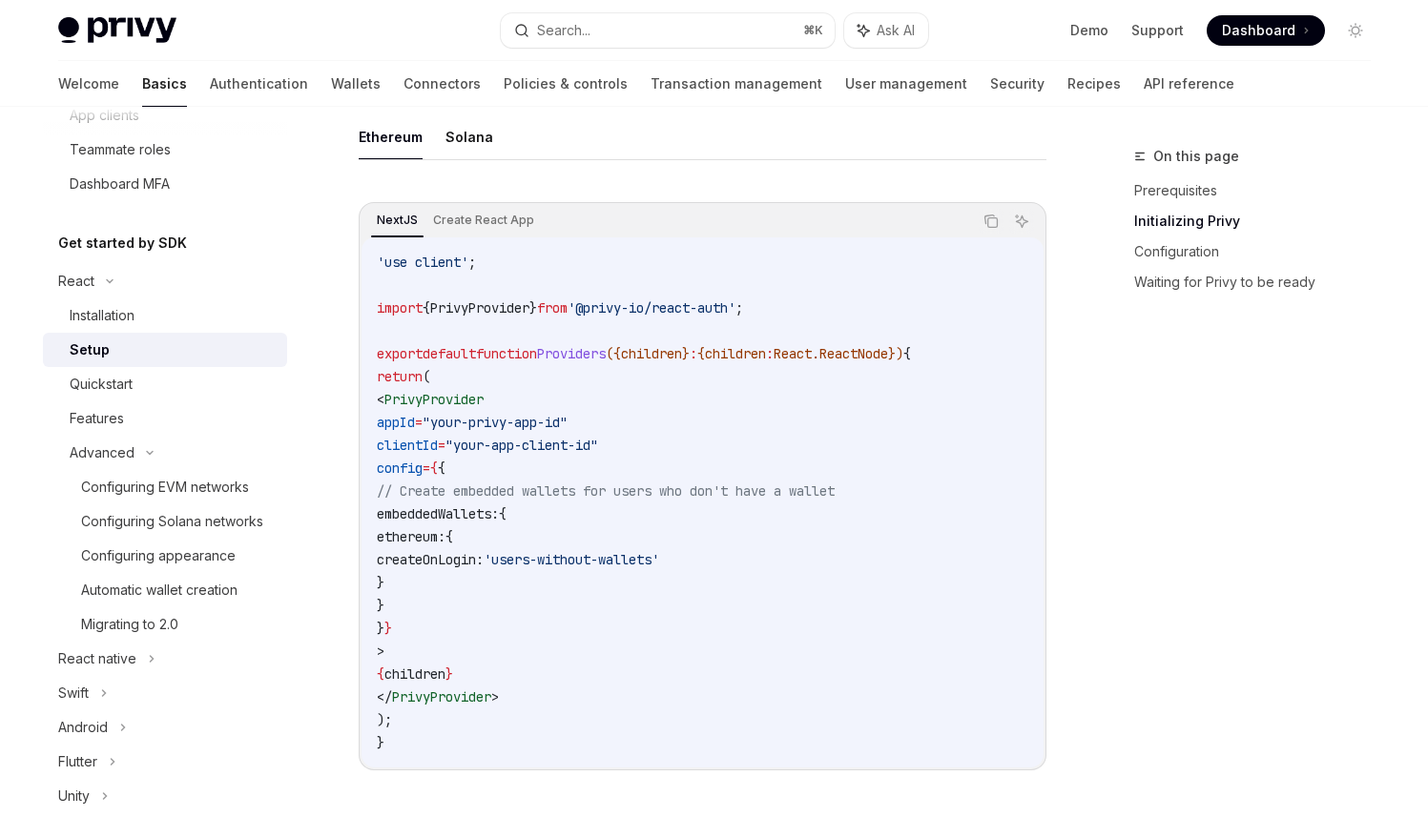
click at [737, 49] on div "Privy Docs home page Search... ⌘ K Ask AI Demo Support Dashboard Dashboard Sear…" at bounding box center [714, 30] width 1312 height 61
click at [679, 29] on button "Search... ⌘ K" at bounding box center [668, 30] width 334 height 34
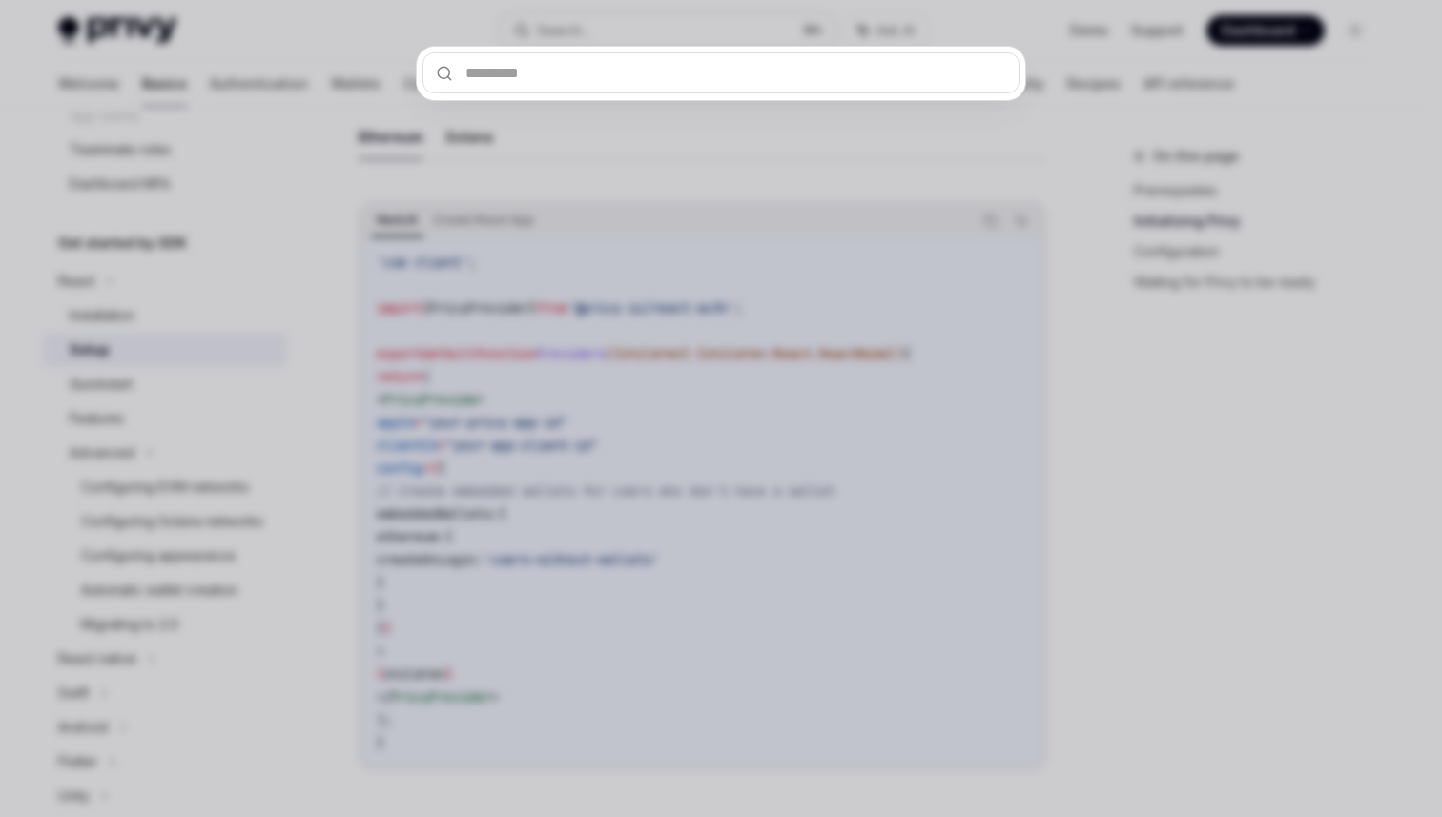
type input "**********"
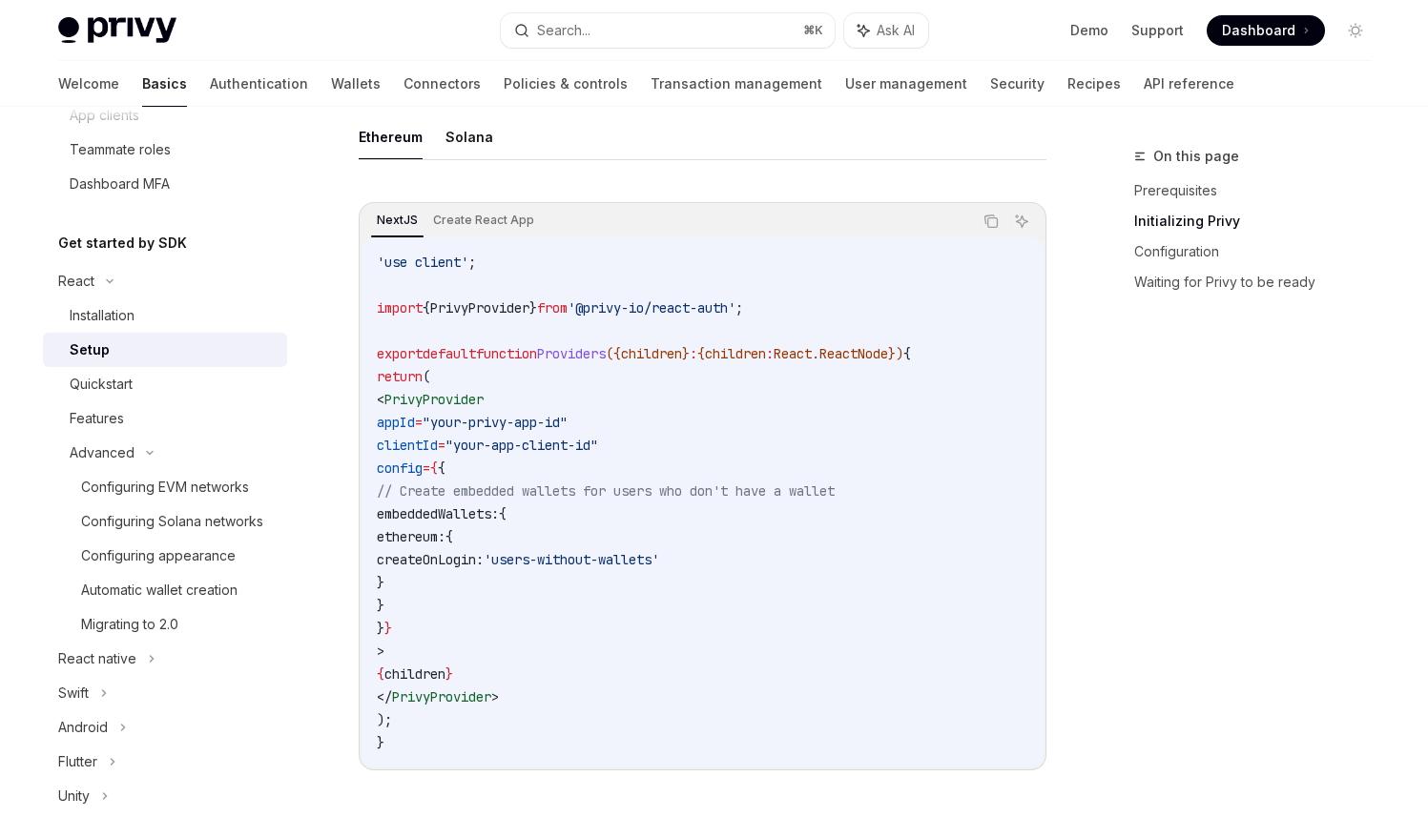
type textarea "*"
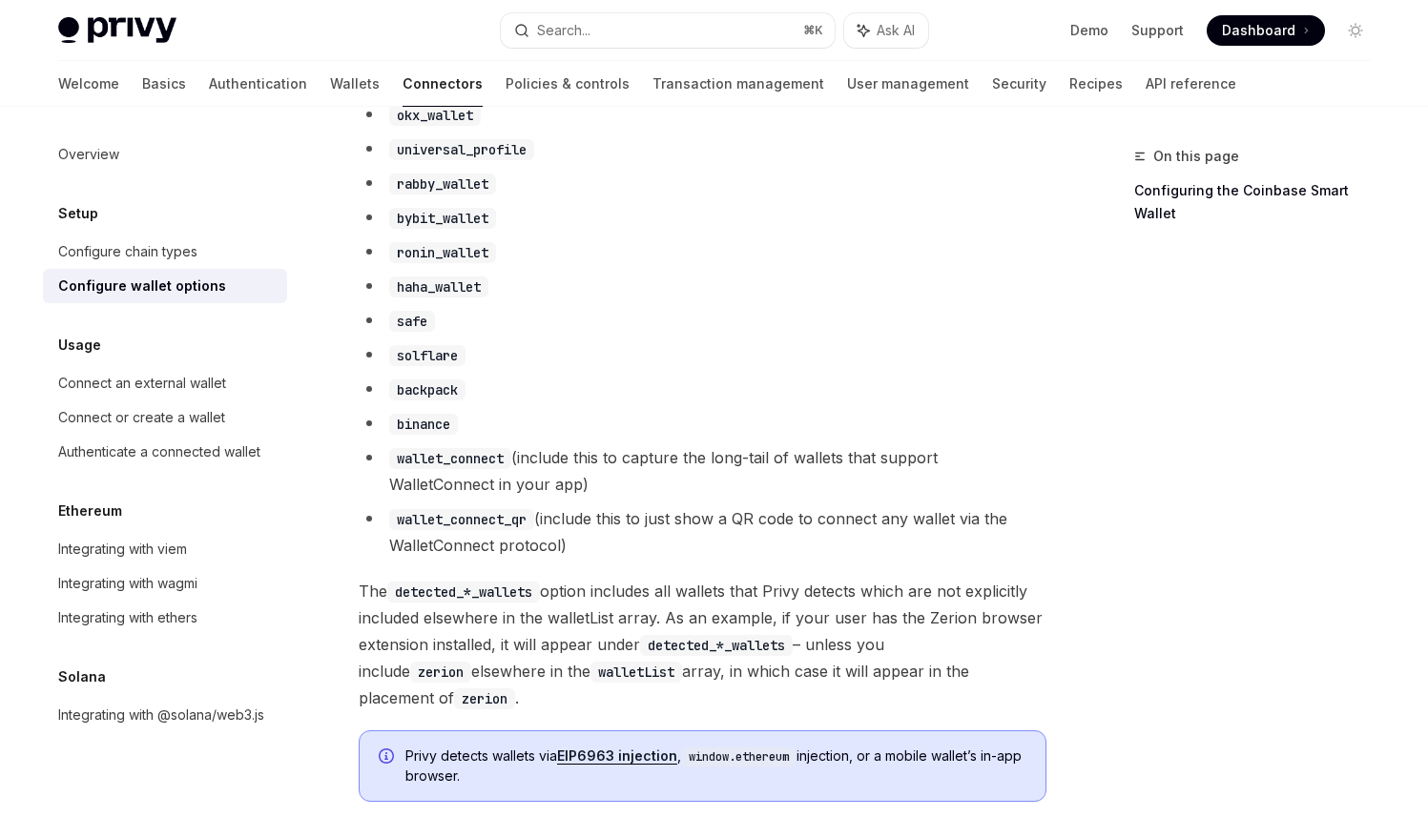
scroll to position [1415, 0]
click at [413, 469] on code "wallet_connect" at bounding box center [450, 458] width 122 height 21
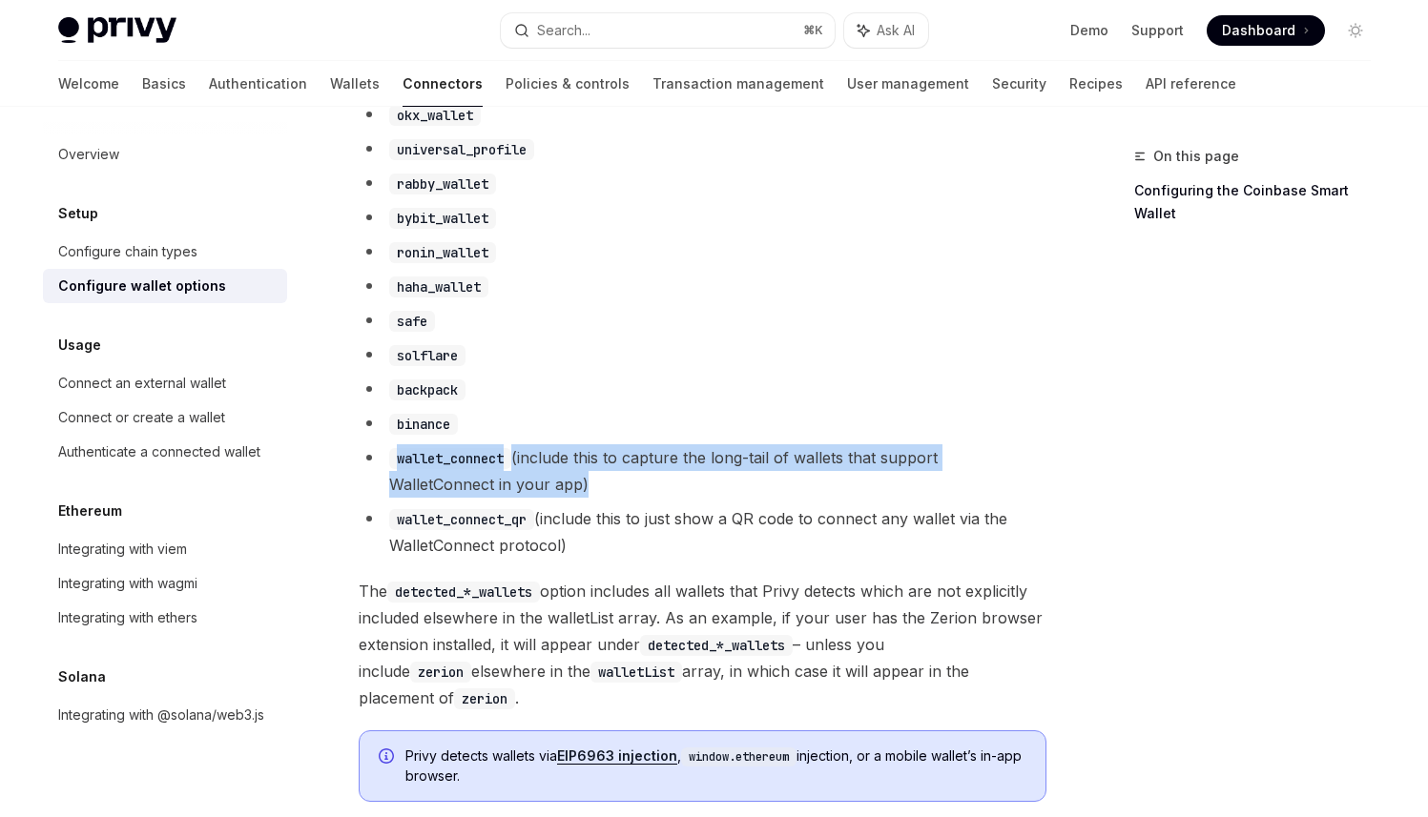
drag, startPoint x: 413, startPoint y: 472, endPoint x: 583, endPoint y: 509, distance: 173.8
click at [583, 498] on li "wallet_connect (include this to capture the long-tail of wallets that support W…" at bounding box center [703, 470] width 688 height 53
click at [593, 498] on li "wallet_connect (include this to capture the long-tail of wallets that support W…" at bounding box center [703, 470] width 688 height 53
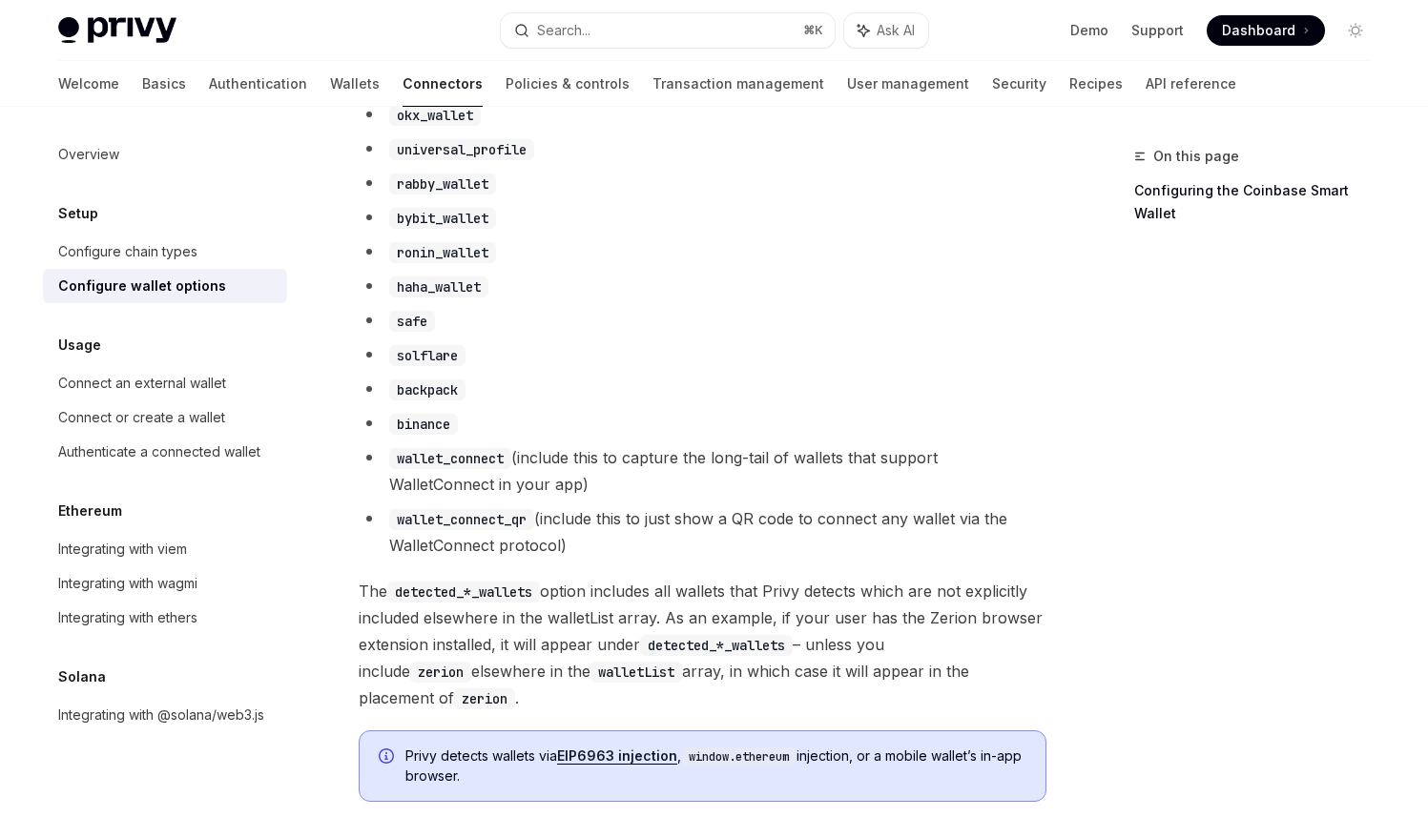
click at [545, 478] on li "wallet_connect (include this to capture the long-tail of wallets that support W…" at bounding box center [703, 470] width 688 height 53
click at [543, 477] on li "wallet_connect (include this to capture the long-tail of wallets that support W…" at bounding box center [703, 470] width 688 height 53
click at [547, 475] on li "wallet_connect (include this to capture the long-tail of wallets that support W…" at bounding box center [703, 470] width 688 height 53
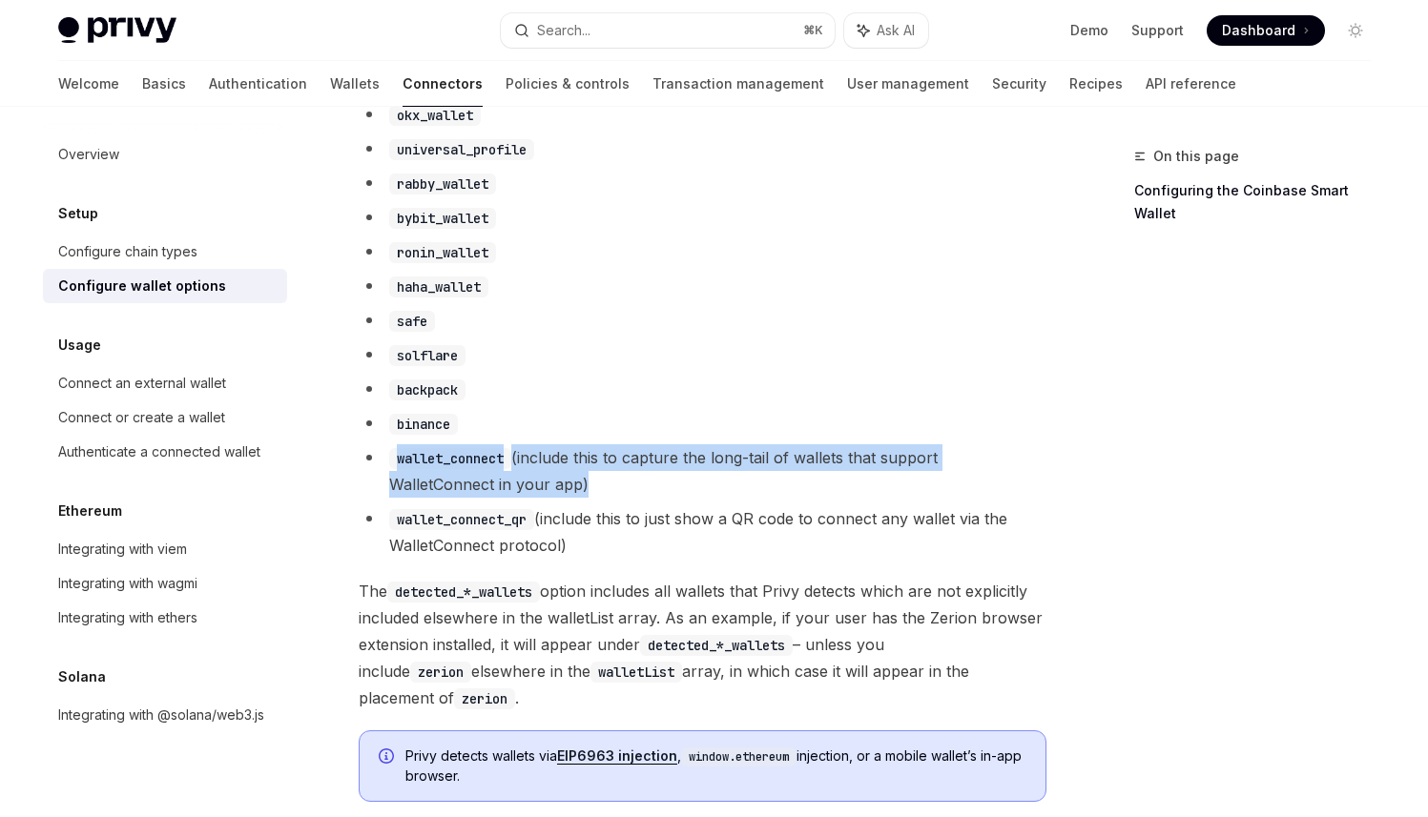
click at [547, 478] on li "wallet_connect (include this to capture the long-tail of wallets that support W…" at bounding box center [703, 470] width 688 height 53
click at [601, 498] on li "wallet_connect (include this to capture the long-tail of wallets that support W…" at bounding box center [703, 470] width 688 height 53
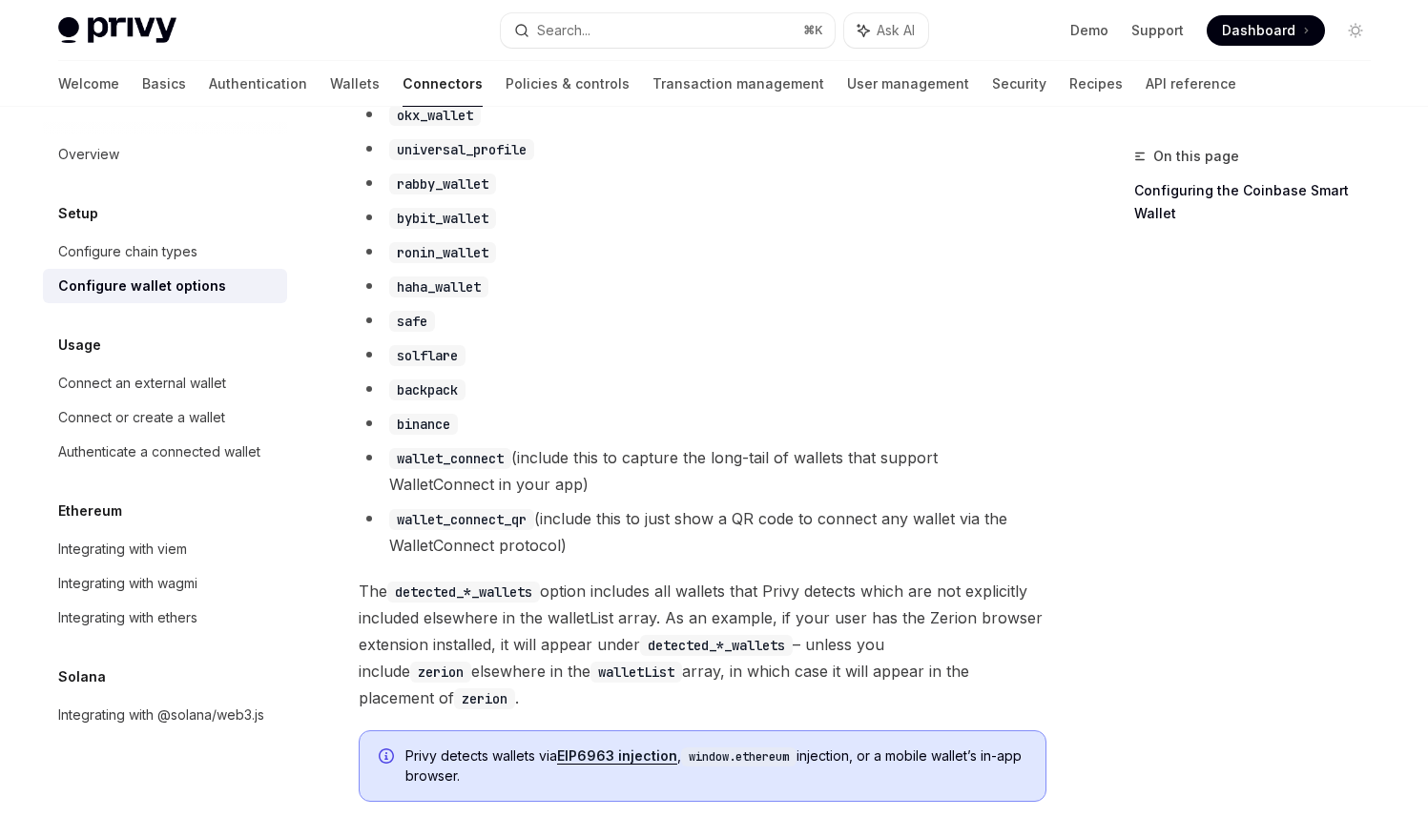
click at [463, 469] on code "wallet_connect" at bounding box center [450, 458] width 122 height 21
click at [431, 519] on ul "detected_ethereum_wallets detected_solana_wallets metamask coinbase_wallet rain…" at bounding box center [703, 175] width 688 height 767
click at [433, 525] on code "wallet_connect_qr" at bounding box center [461, 519] width 145 height 21
click at [433, 524] on code "wallet_connect_qr" at bounding box center [461, 519] width 145 height 21
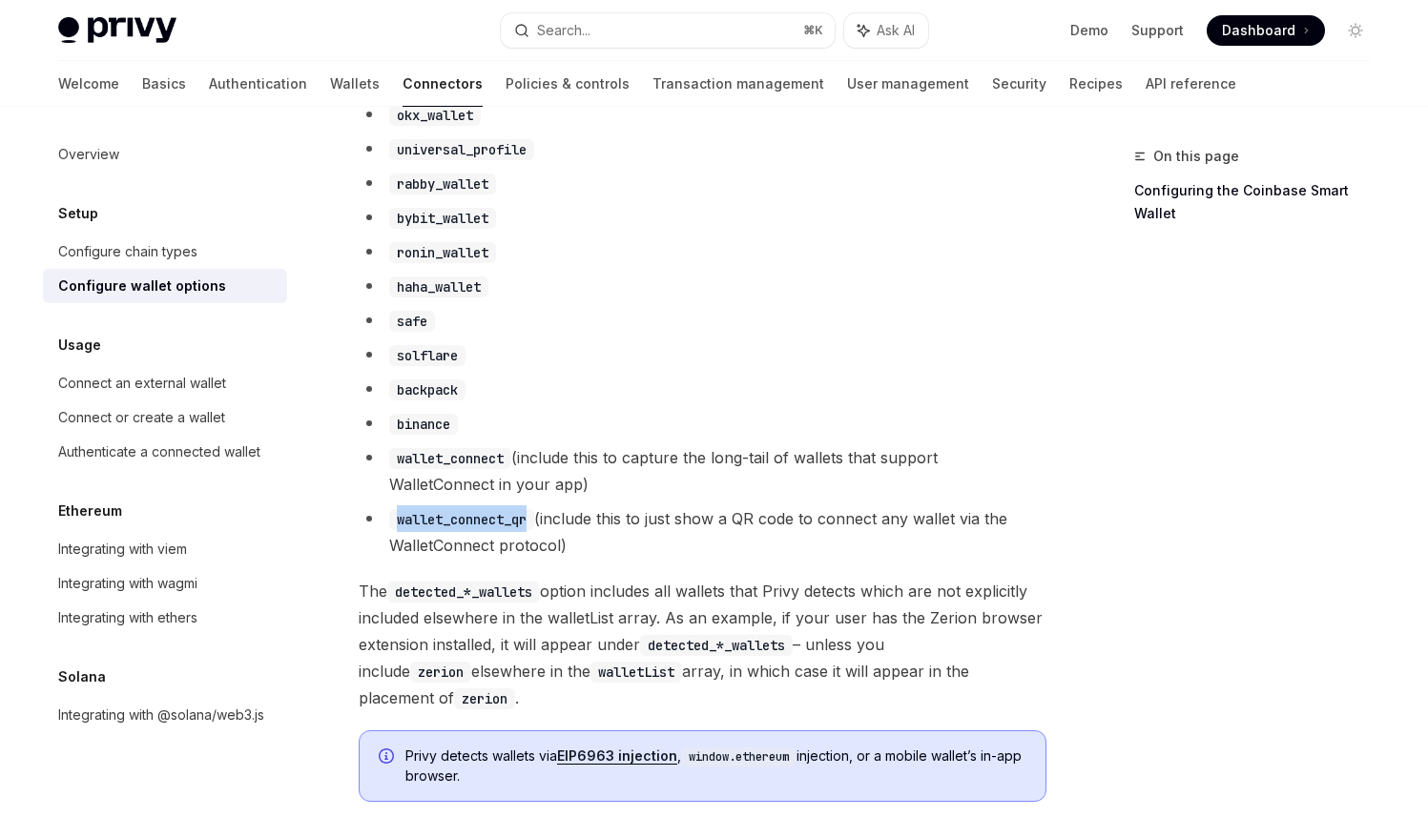
copy code "wallet_connect_qr"
click at [746, 498] on li "wallet_connect (include this to capture the long-tail of wallets that support W…" at bounding box center [703, 470] width 688 height 53
